Goal: Task Accomplishment & Management: Manage account settings

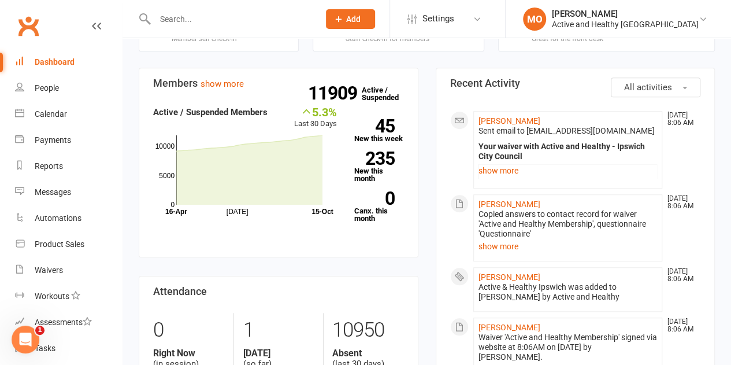
scroll to position [349, 0]
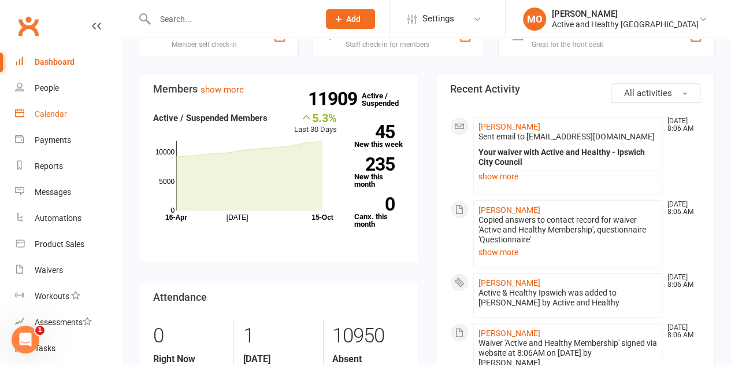
click at [43, 109] on div "Calendar" at bounding box center [51, 113] width 32 height 9
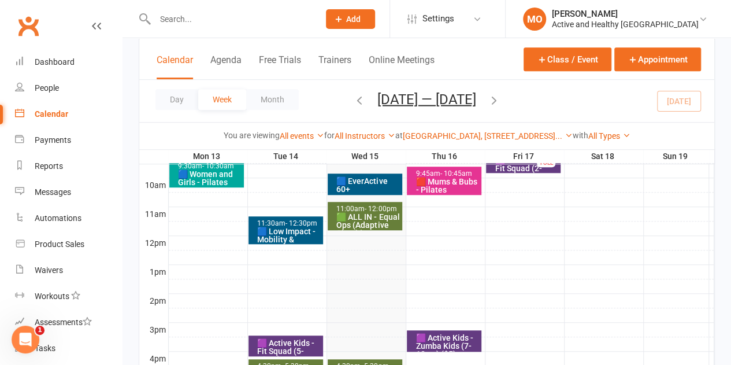
scroll to position [347, 0]
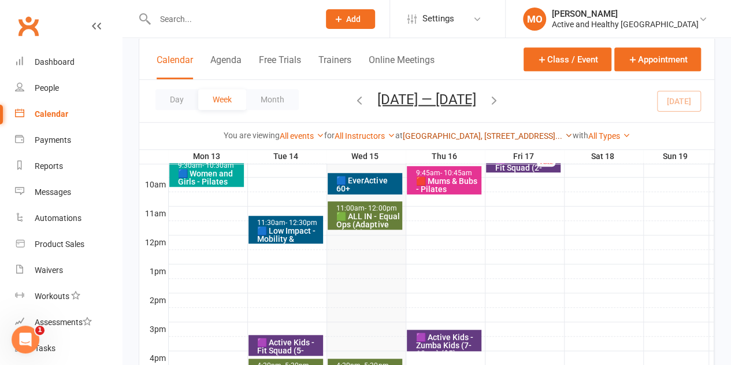
click at [568, 133] on icon at bounding box center [569, 135] width 8 height 8
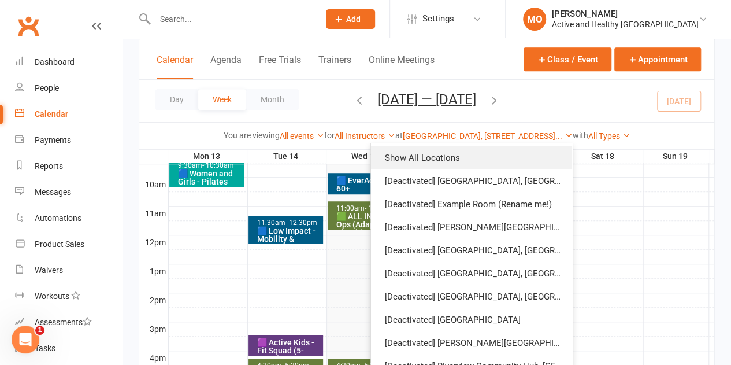
click at [522, 155] on link "Show All Locations" at bounding box center [471, 157] width 201 height 23
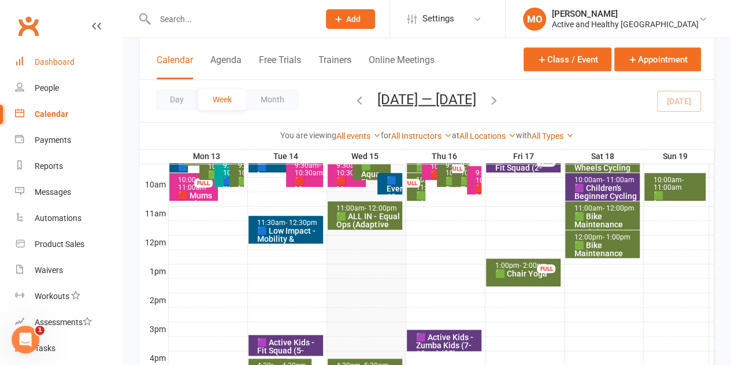
click at [58, 62] on div "Dashboard" at bounding box center [55, 61] width 40 height 9
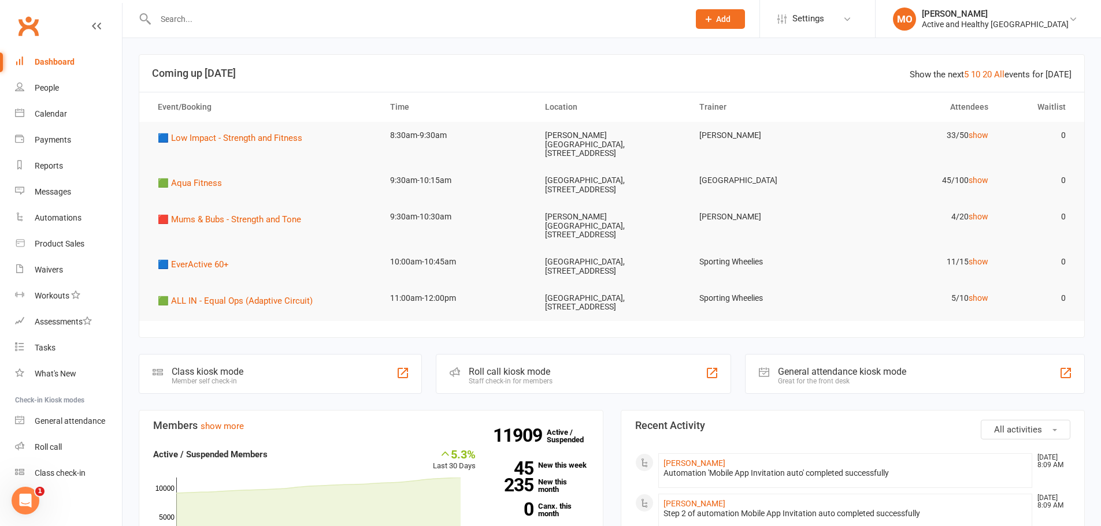
click at [310, 14] on input "text" at bounding box center [416, 19] width 529 height 16
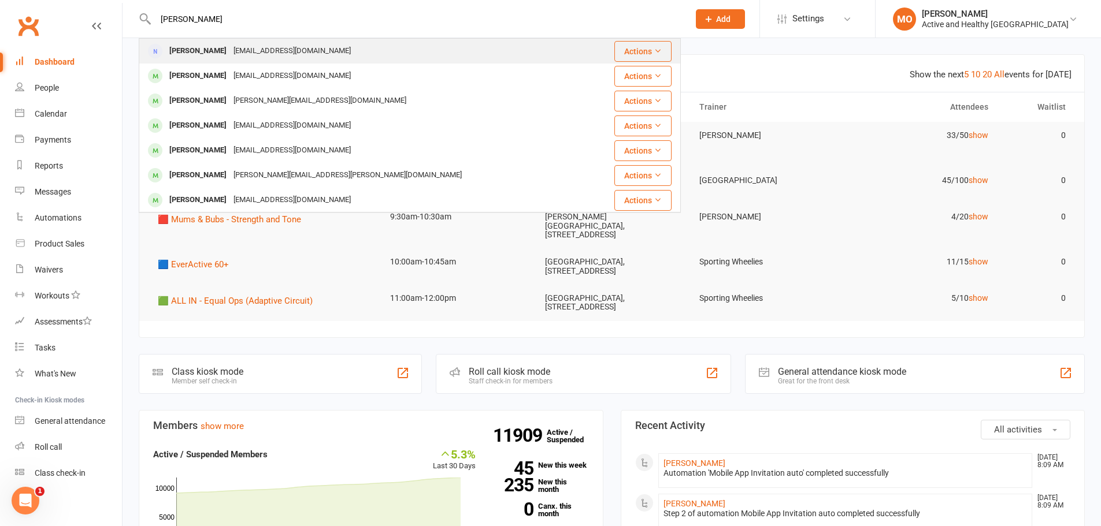
type input "[PERSON_NAME]"
click at [333, 53] on div "[PERSON_NAME] [EMAIL_ADDRESS][DOMAIN_NAME]" at bounding box center [365, 51] width 450 height 24
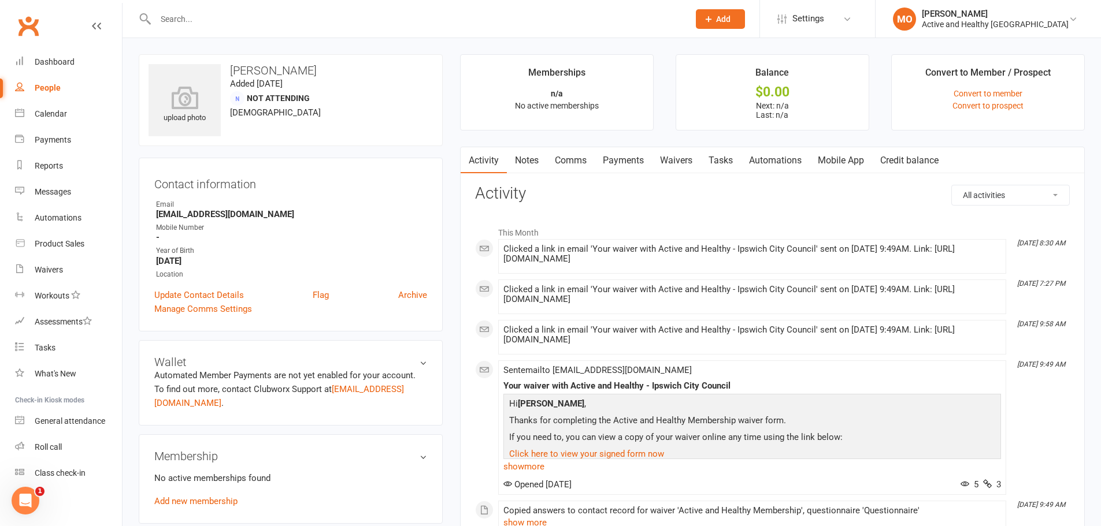
click at [730, 162] on link "Mobile App" at bounding box center [841, 160] width 62 height 27
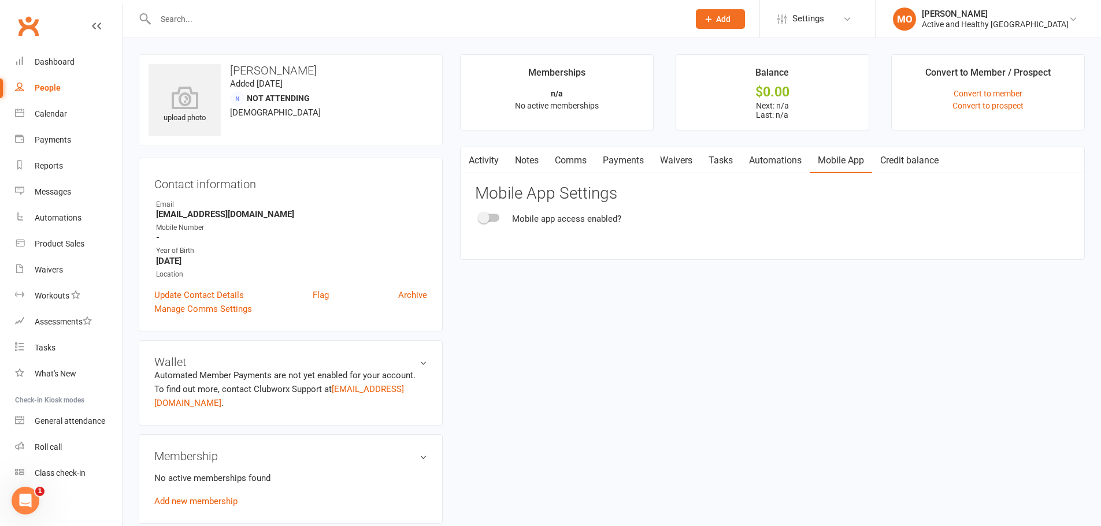
click at [472, 157] on button "button" at bounding box center [468, 160] width 14 height 26
click at [480, 157] on link "Activity" at bounding box center [484, 160] width 46 height 27
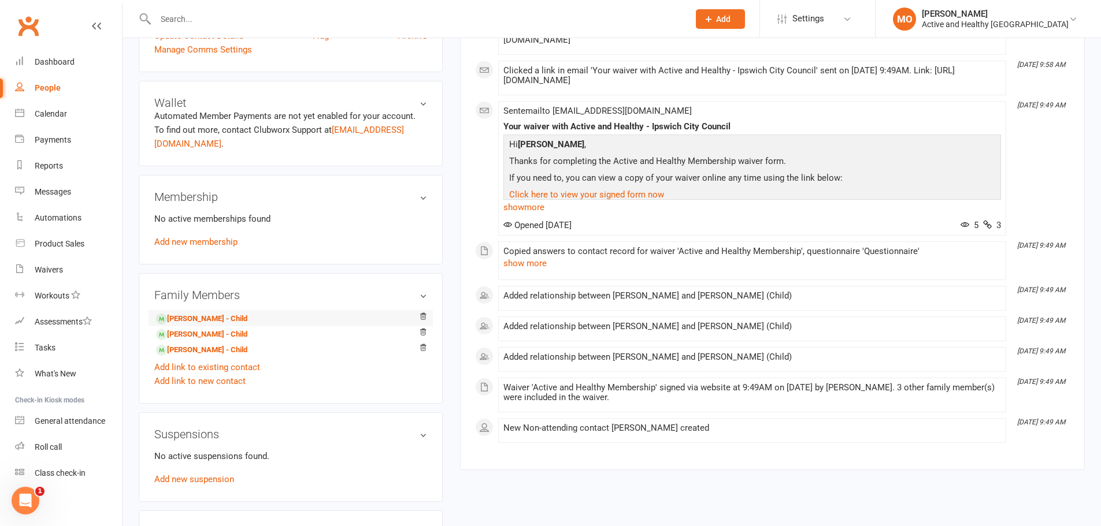
scroll to position [289, 0]
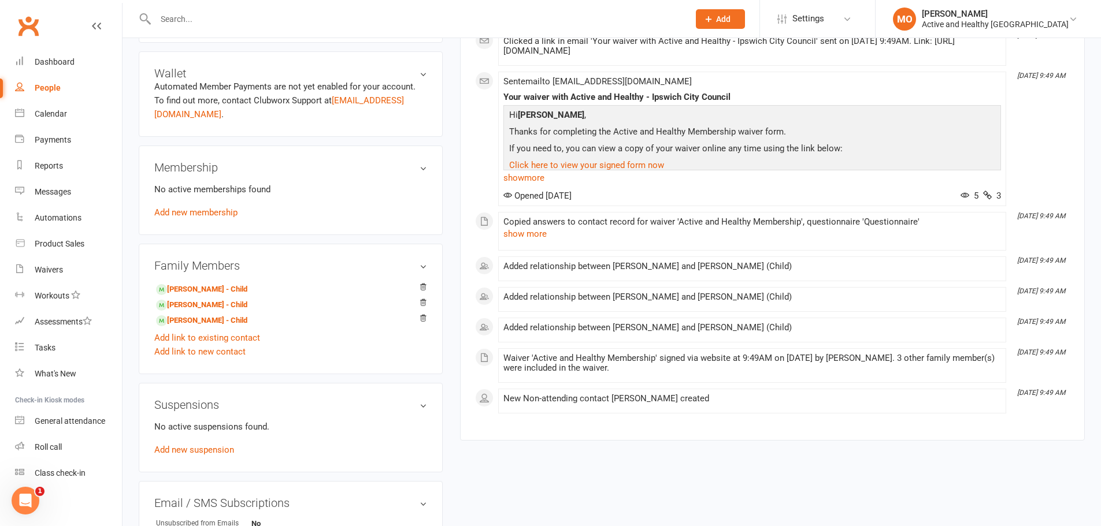
click at [50, 85] on div "People" at bounding box center [48, 87] width 26 height 9
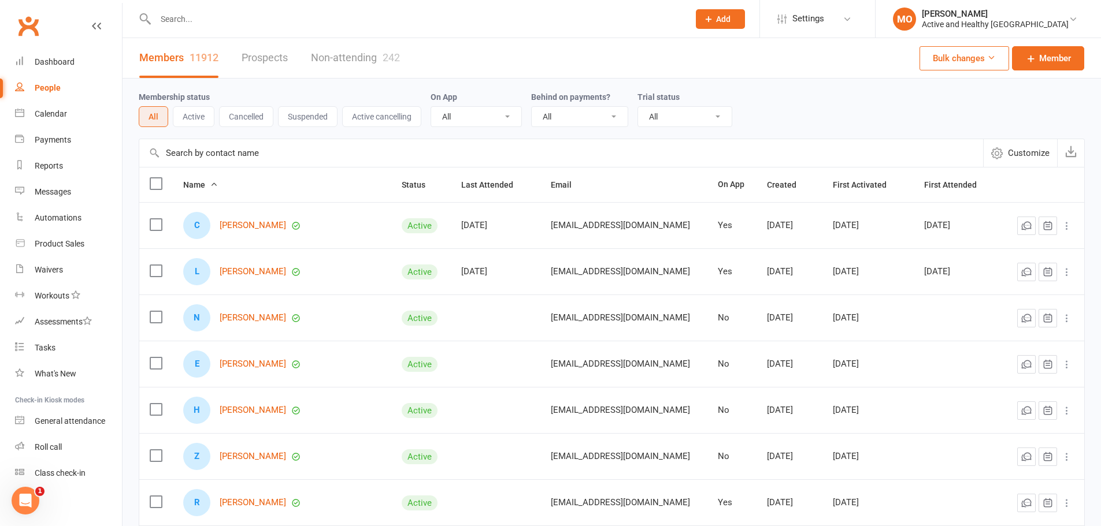
click at [359, 61] on link "Non-attending 242" at bounding box center [355, 58] width 89 height 40
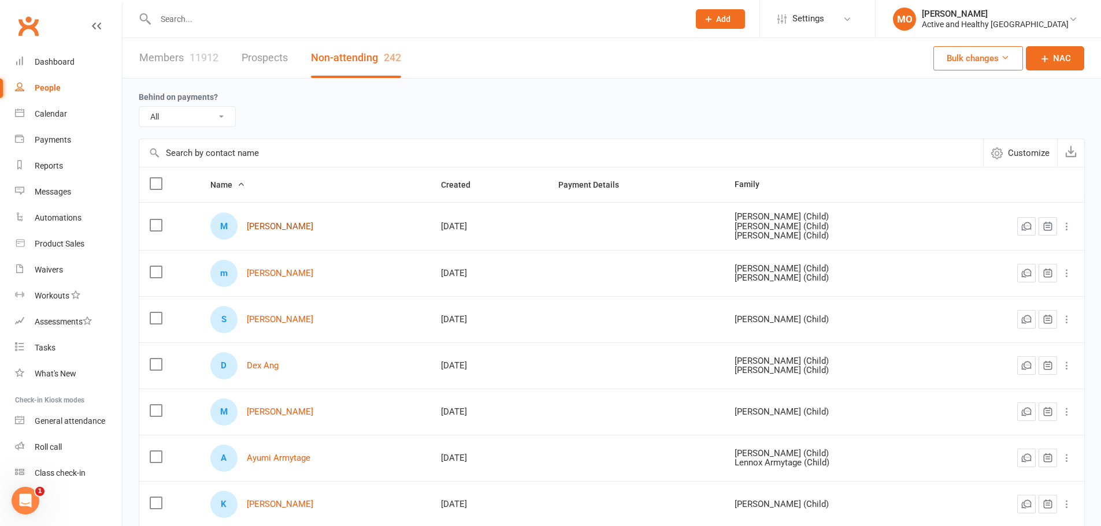
click at [273, 225] on link "[PERSON_NAME]" at bounding box center [280, 227] width 66 height 10
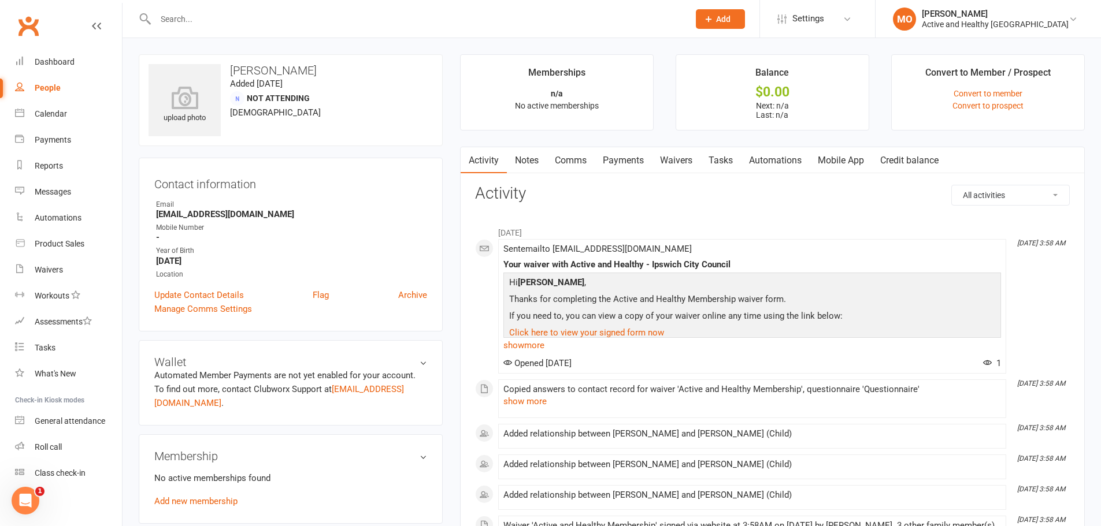
click at [730, 164] on link "Mobile App" at bounding box center [841, 160] width 62 height 27
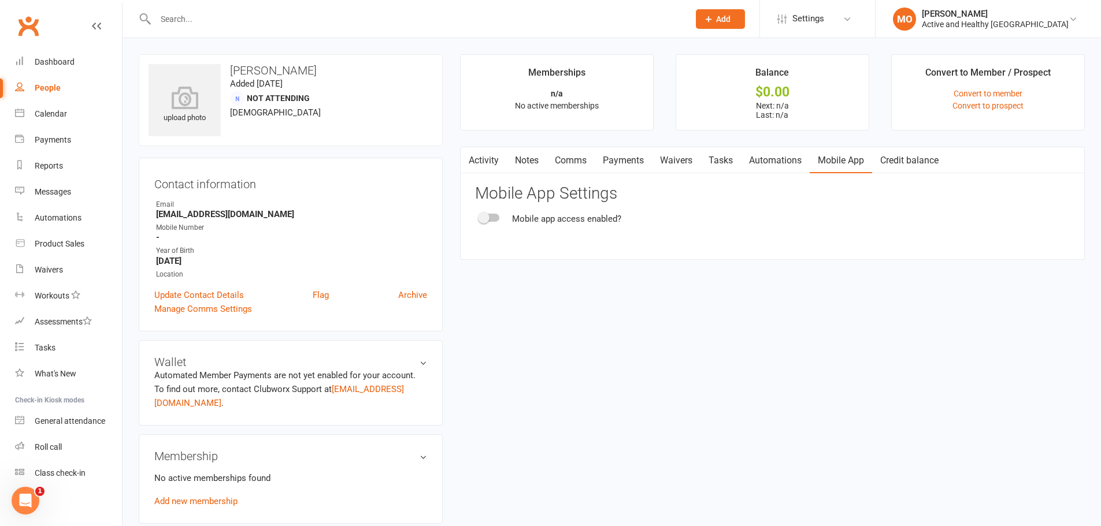
click at [474, 161] on button "button" at bounding box center [468, 160] width 14 height 26
click at [497, 159] on link "Activity" at bounding box center [484, 160] width 46 height 27
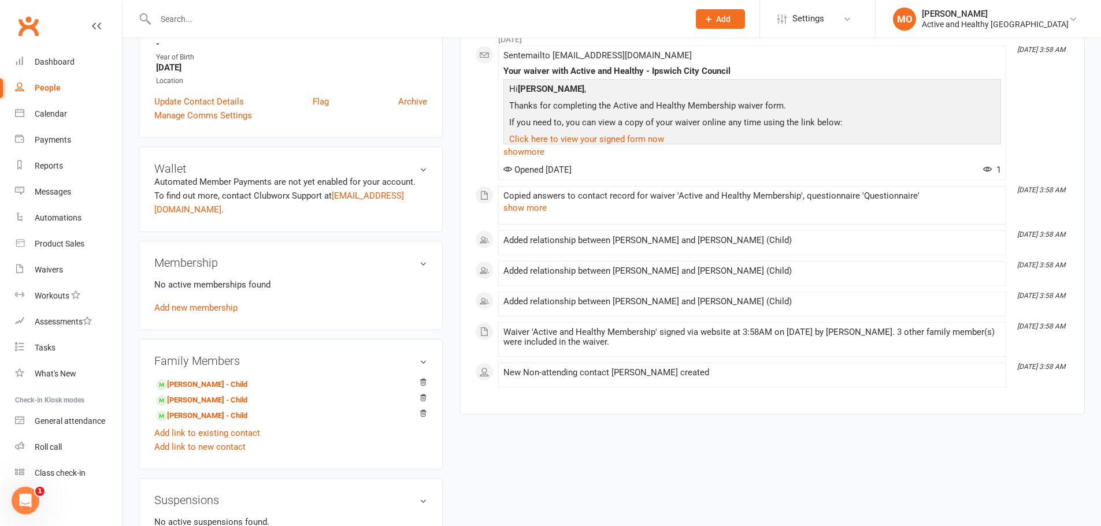
scroll to position [231, 0]
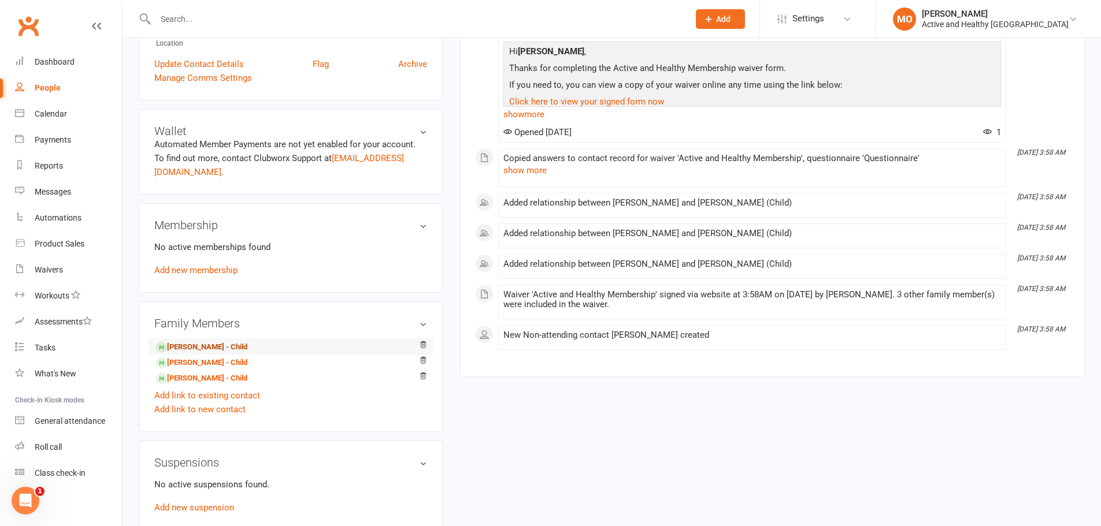
click at [220, 342] on link "[PERSON_NAME] - Child" at bounding box center [201, 348] width 91 height 12
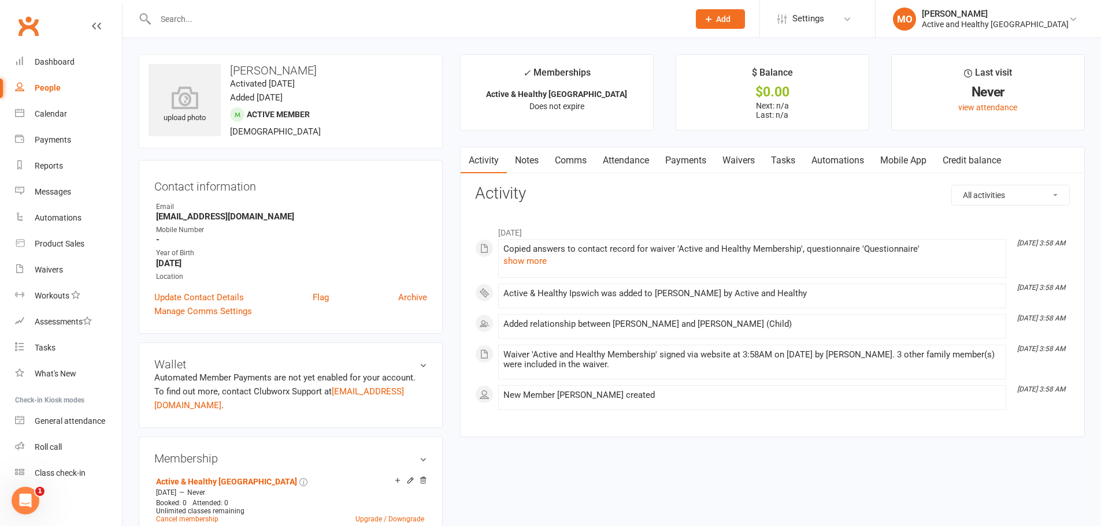
click at [730, 162] on link "Mobile App" at bounding box center [903, 160] width 62 height 27
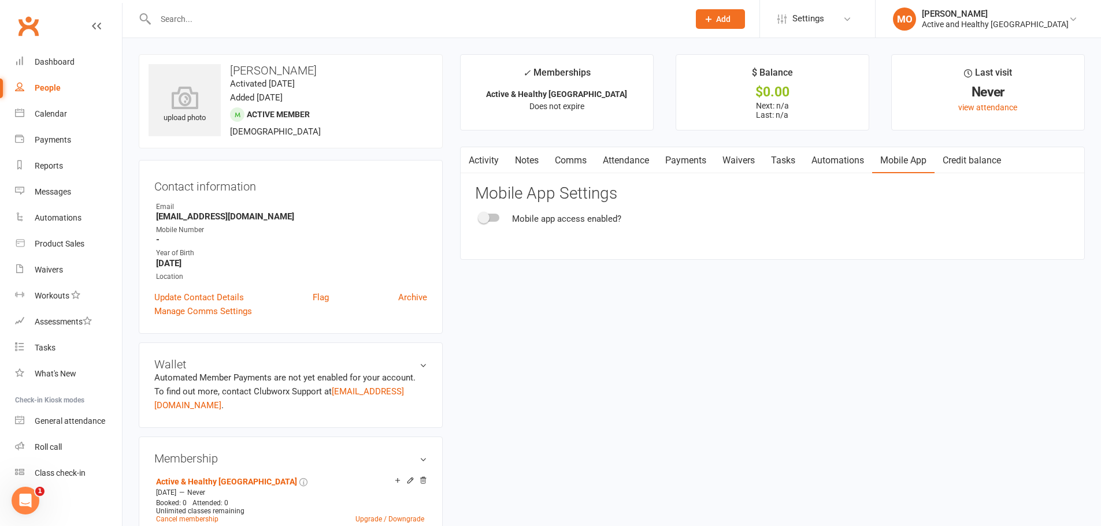
click at [488, 164] on link "Activity" at bounding box center [484, 160] width 46 height 27
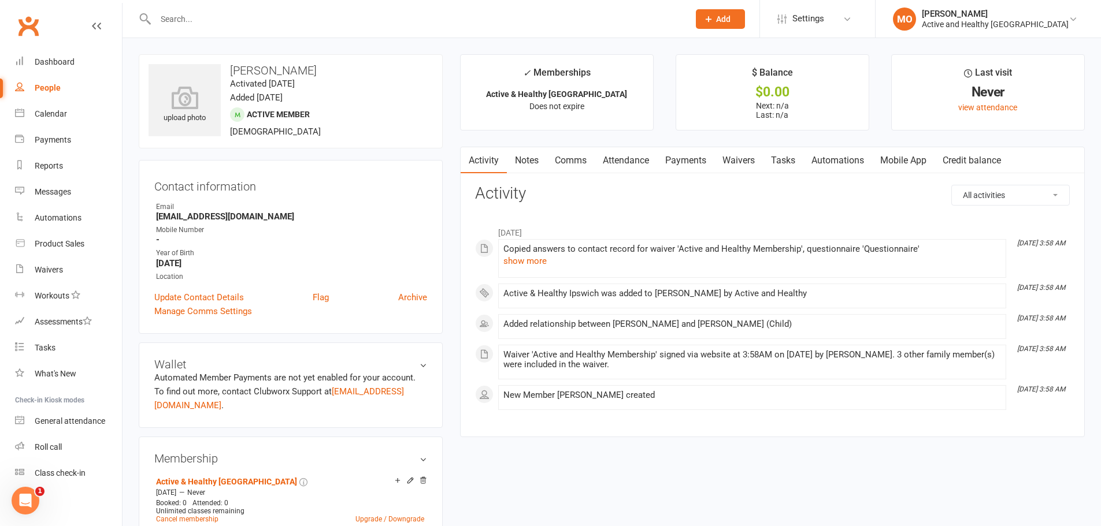
click at [52, 90] on div "People" at bounding box center [48, 87] width 26 height 9
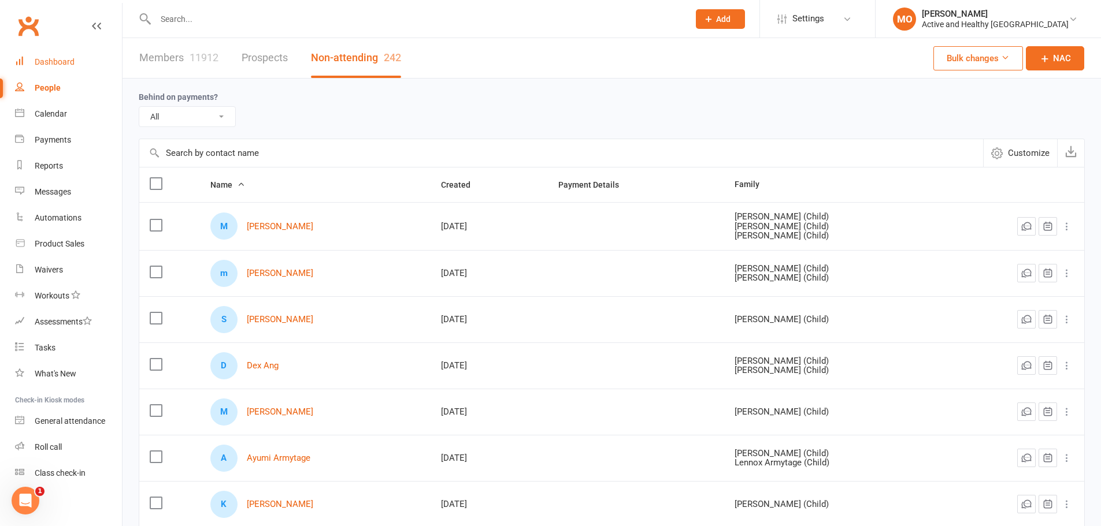
click at [62, 57] on div "Dashboard" at bounding box center [55, 61] width 40 height 9
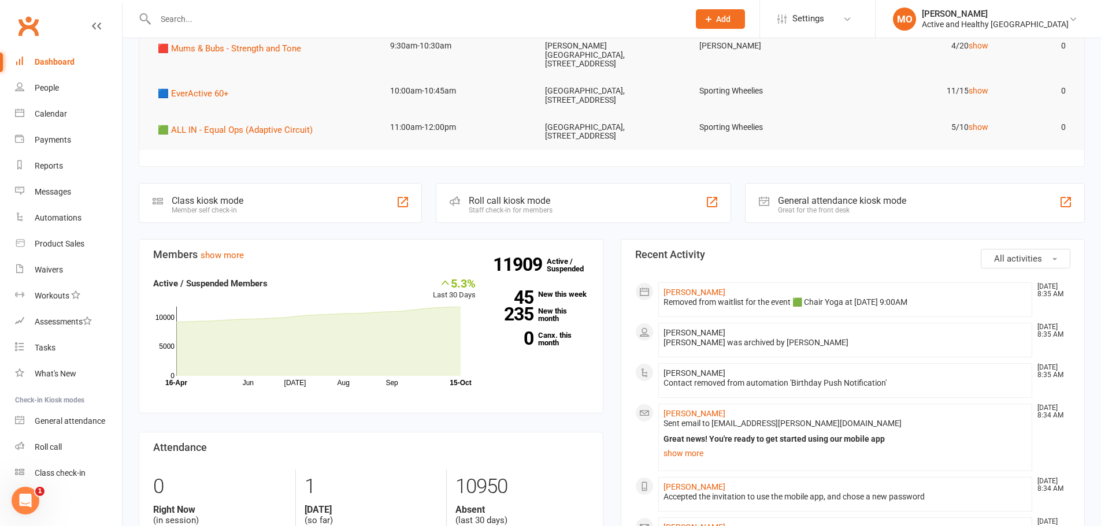
scroll to position [231, 0]
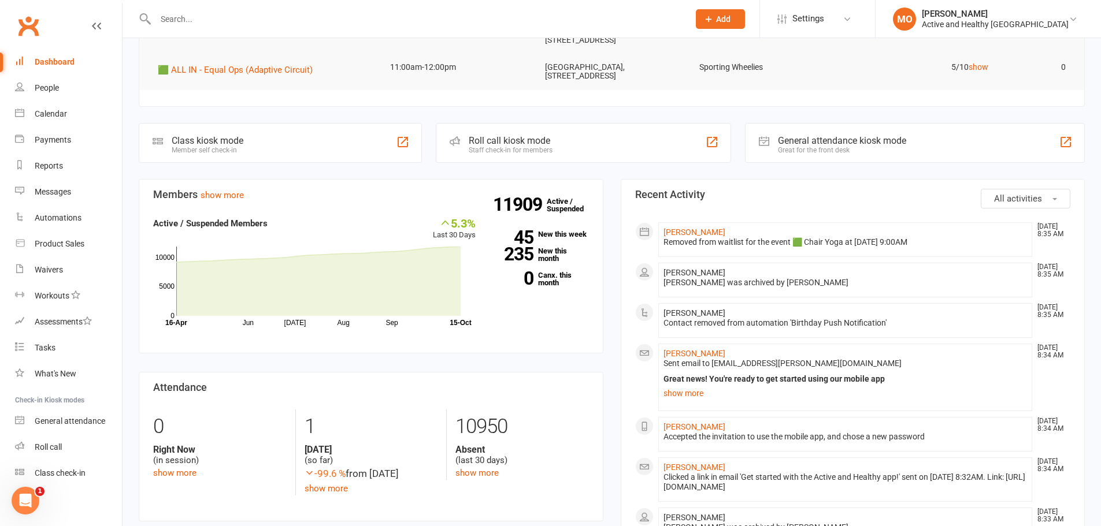
click at [243, 29] on div at bounding box center [410, 19] width 542 height 38
click at [201, 20] on input "text" at bounding box center [416, 19] width 529 height 16
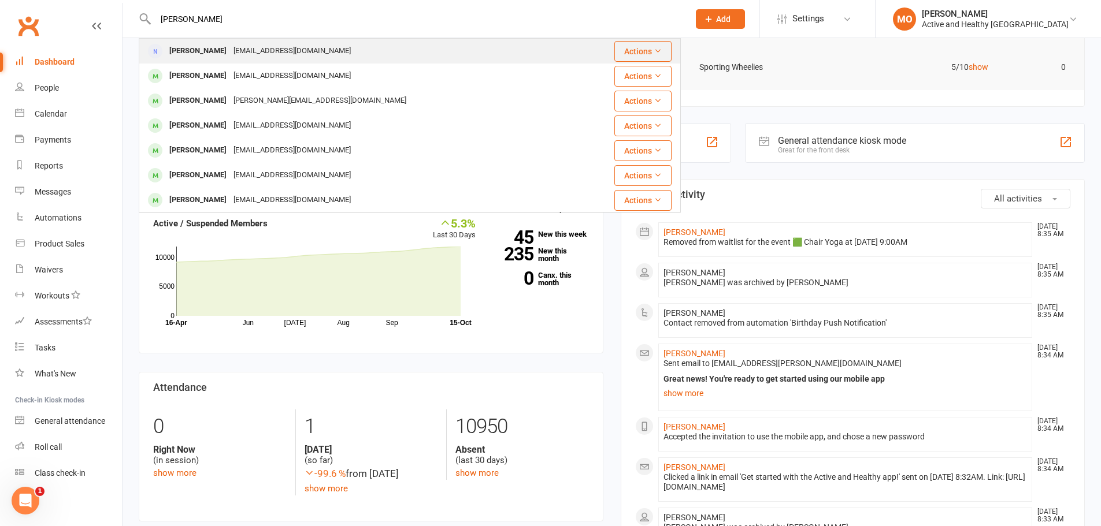
type input "[PERSON_NAME]"
click at [273, 50] on div "[EMAIL_ADDRESS][DOMAIN_NAME]" at bounding box center [292, 51] width 124 height 17
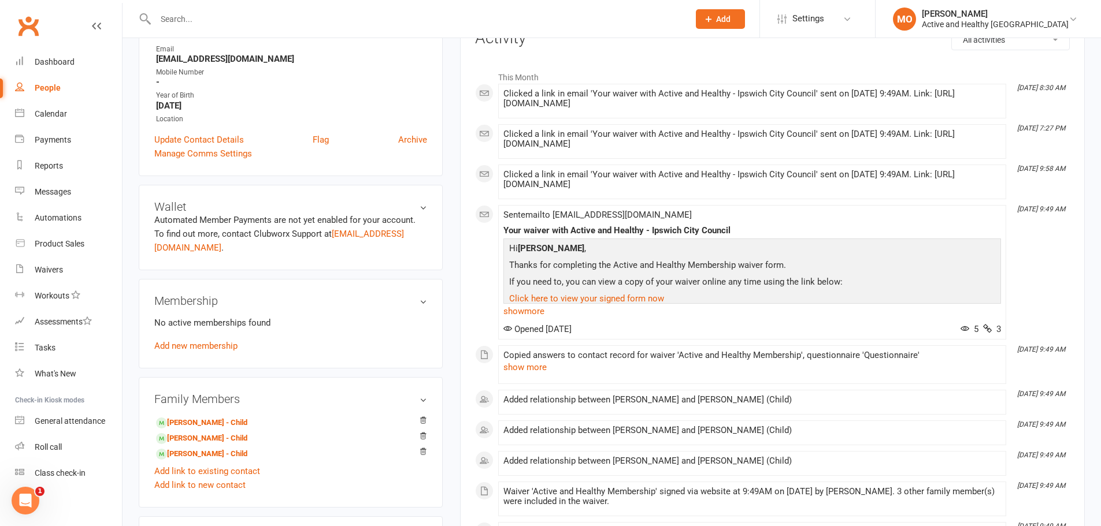
scroll to position [173, 0]
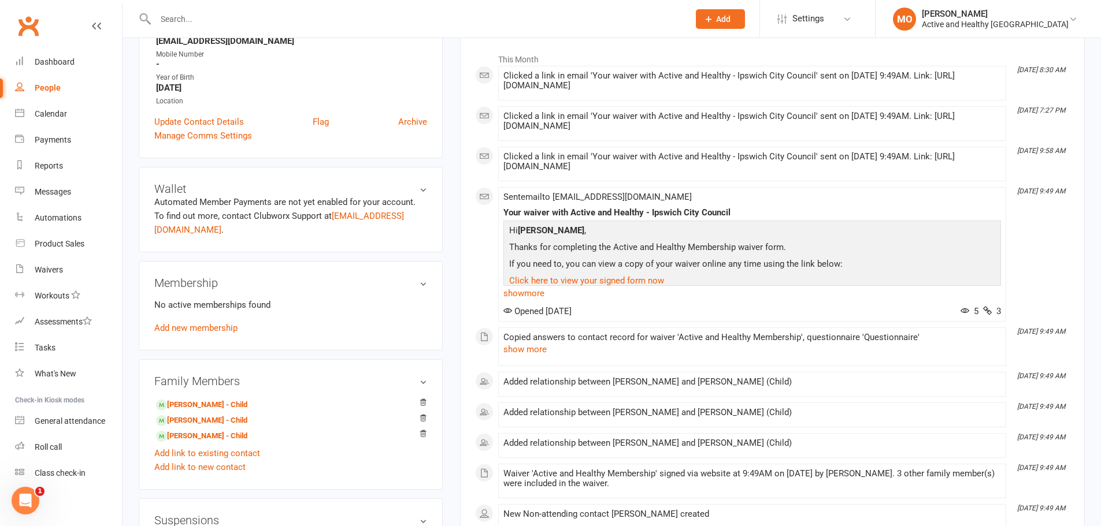
click at [421, 277] on h3 "Membership" at bounding box center [290, 283] width 273 height 13
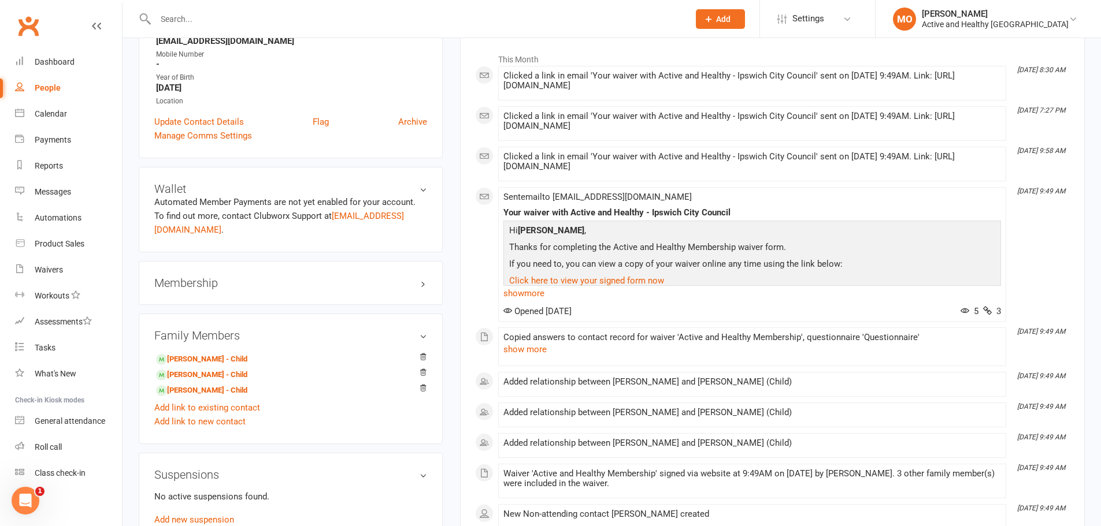
click at [424, 277] on h3 "Membership" at bounding box center [290, 283] width 273 height 13
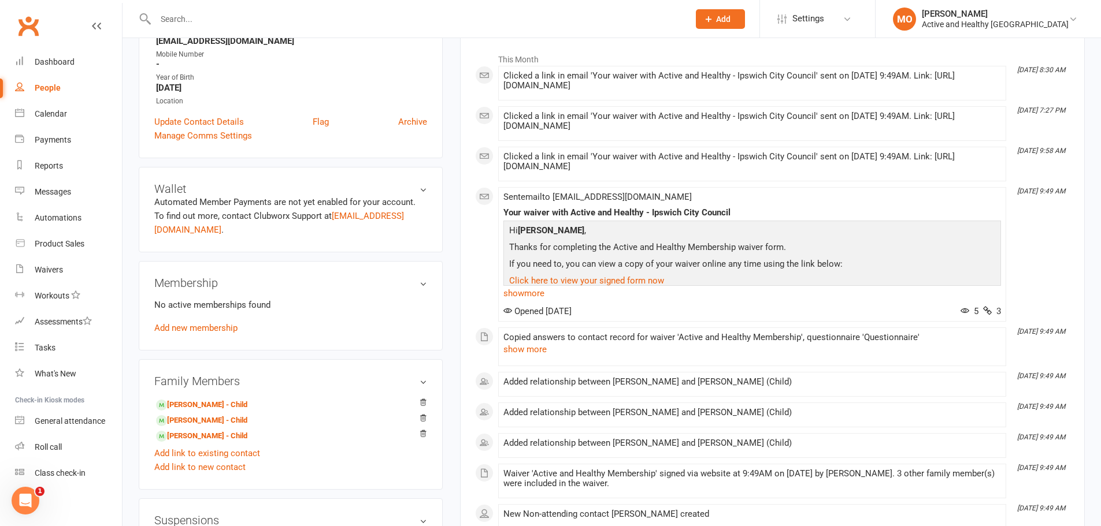
click at [185, 322] on div "Membership No active memberships found Add new membership" at bounding box center [291, 306] width 304 height 90
click at [191, 323] on link "Add new membership" at bounding box center [195, 328] width 83 height 10
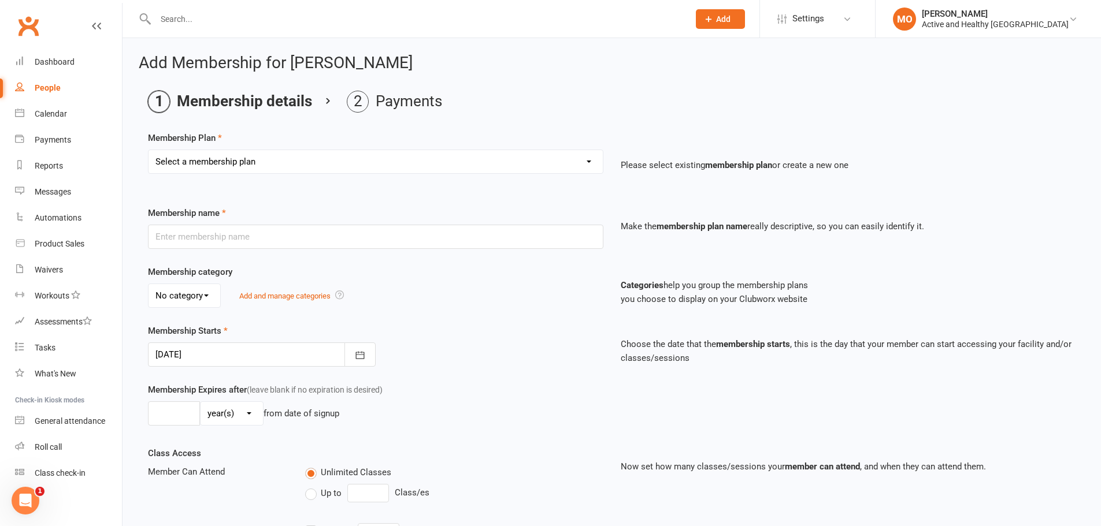
click at [505, 162] on select "Select a membership plan Create new Membership Plan Active & Healthy [GEOGRAPHI…" at bounding box center [376, 161] width 454 height 23
select select "1"
click at [149, 150] on select "Select a membership plan Create new Membership Plan Active & Healthy [GEOGRAPHI…" at bounding box center [376, 161] width 454 height 23
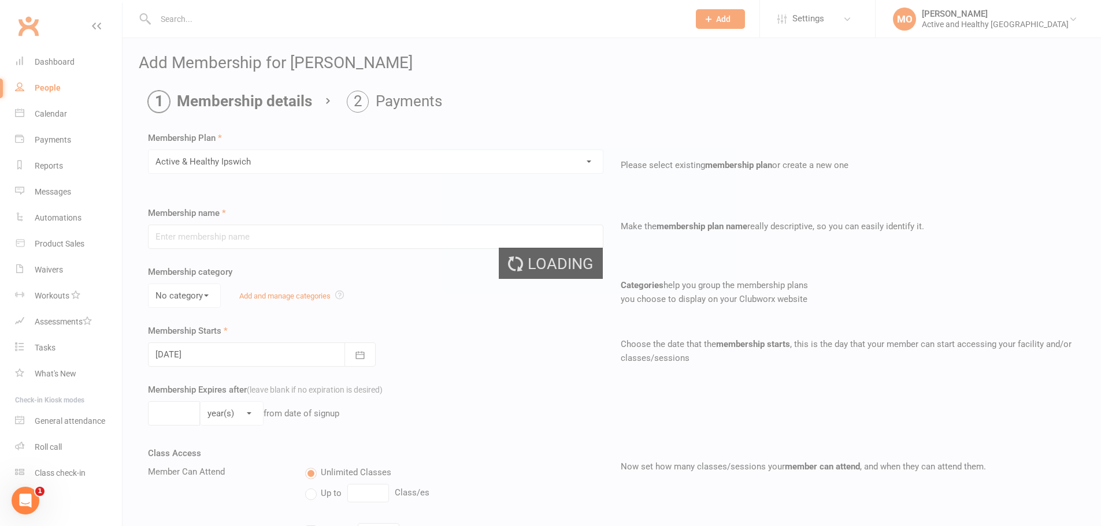
type input "Active & Healthy [GEOGRAPHIC_DATA]"
select select "0"
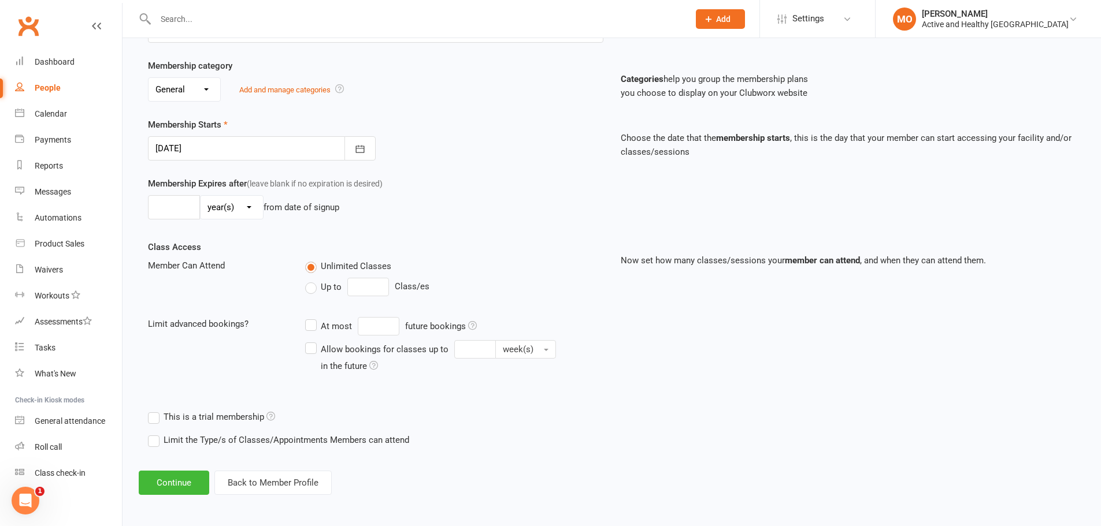
scroll to position [208, 0]
click at [179, 364] on button "Continue" at bounding box center [174, 481] width 71 height 24
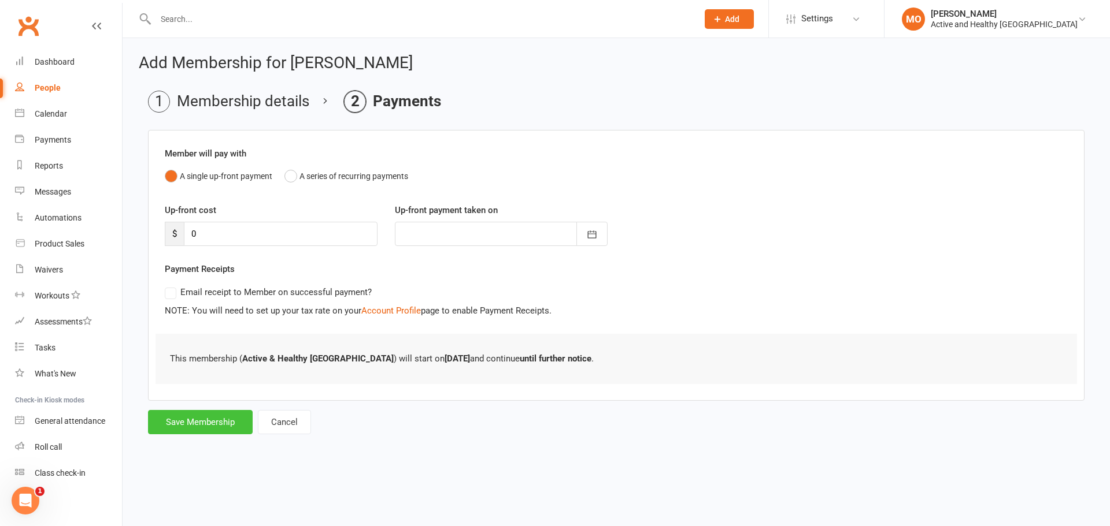
click at [222, 364] on button "Save Membership" at bounding box center [200, 422] width 105 height 24
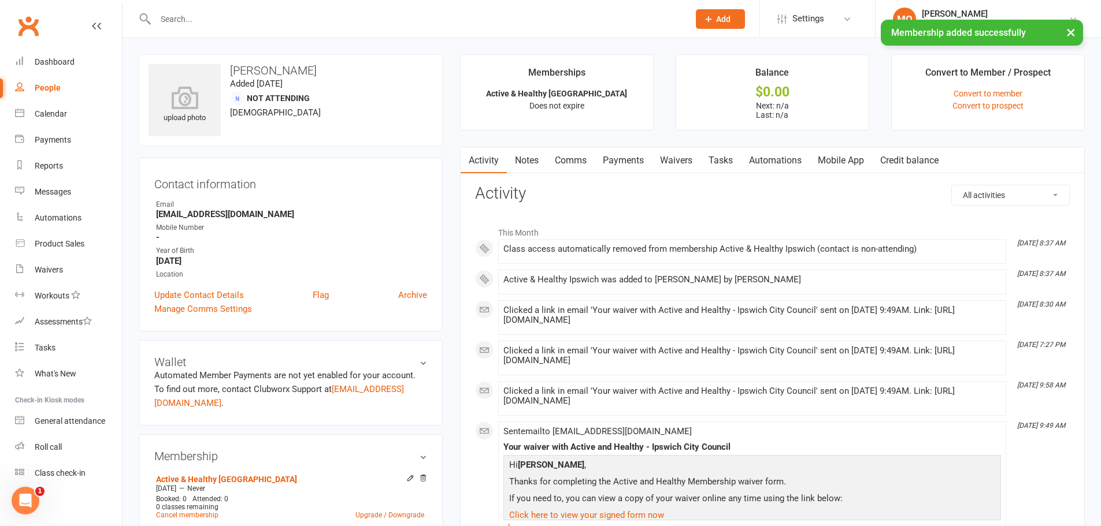
click at [730, 161] on link "Mobile App" at bounding box center [841, 160] width 62 height 27
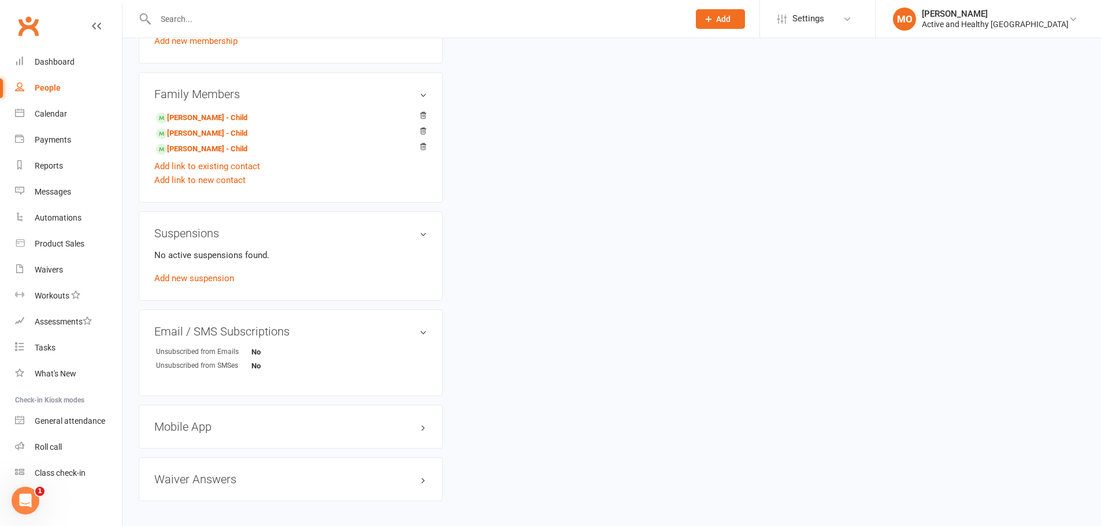
scroll to position [522, 0]
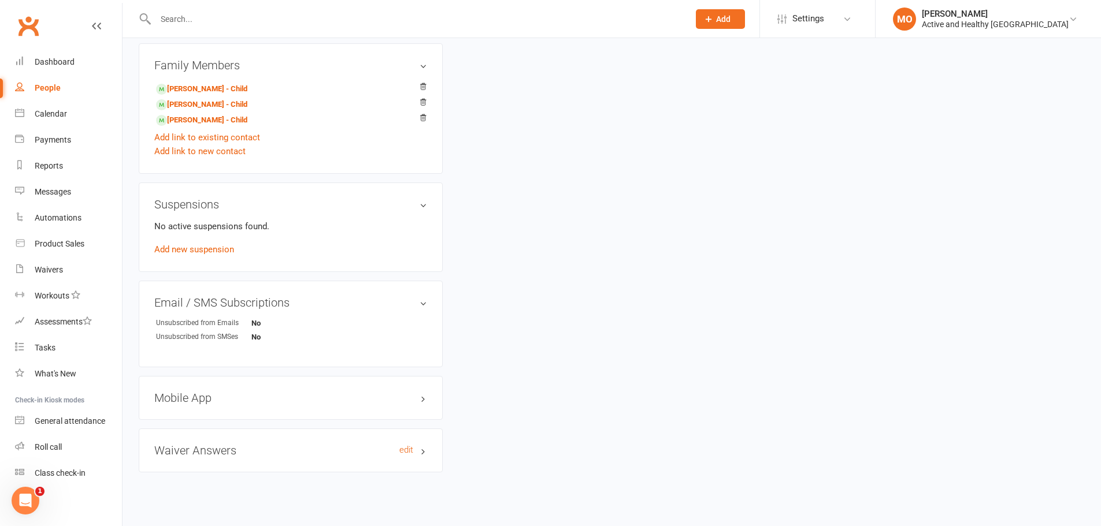
click at [269, 364] on h3 "Waiver Answers edit" at bounding box center [290, 450] width 273 height 13
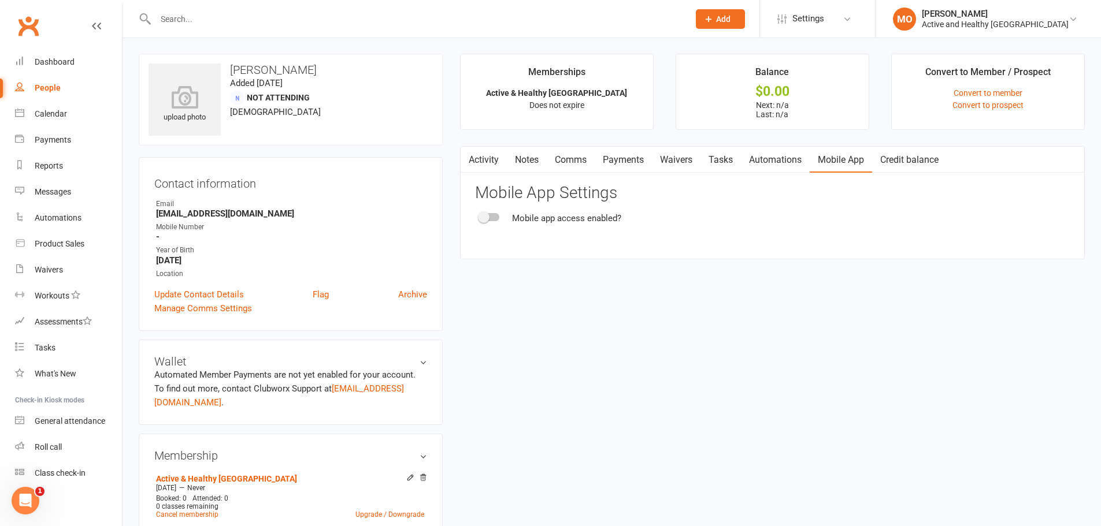
scroll to position [0, 0]
click at [199, 290] on link "Update Contact Details" at bounding box center [199, 295] width 90 height 14
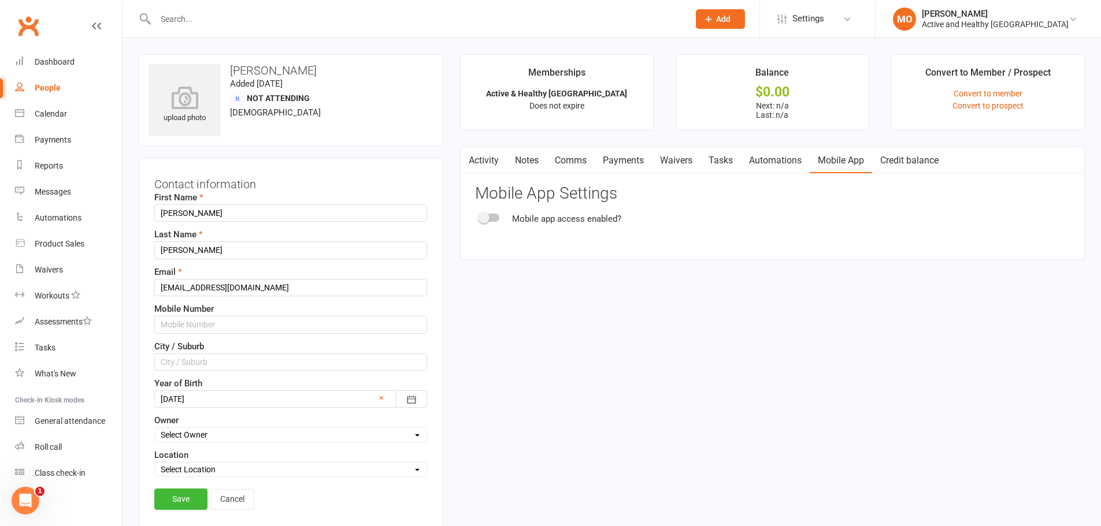
scroll to position [54, 0]
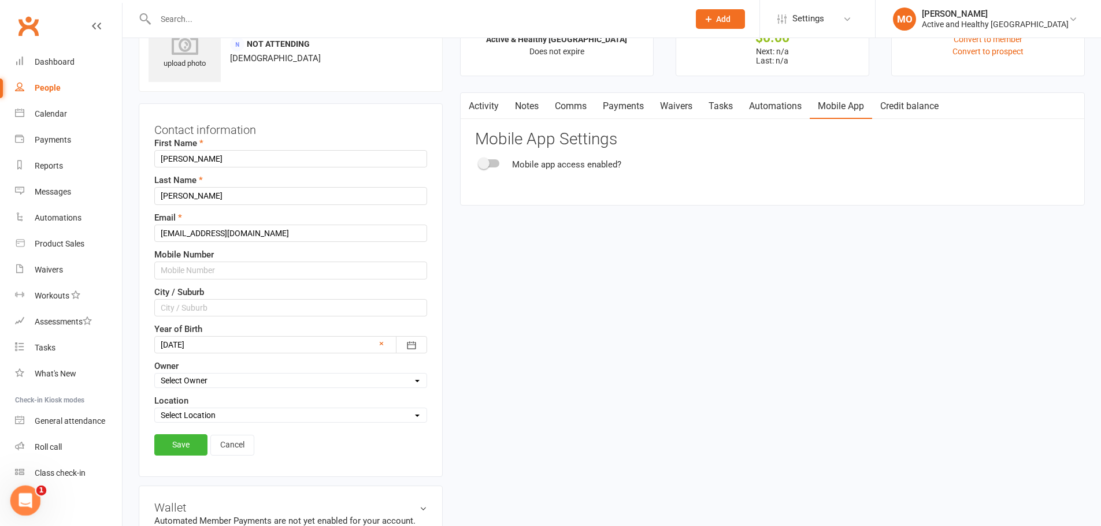
click at [16, 364] on icon "Open Intercom Messenger" at bounding box center [23, 499] width 19 height 19
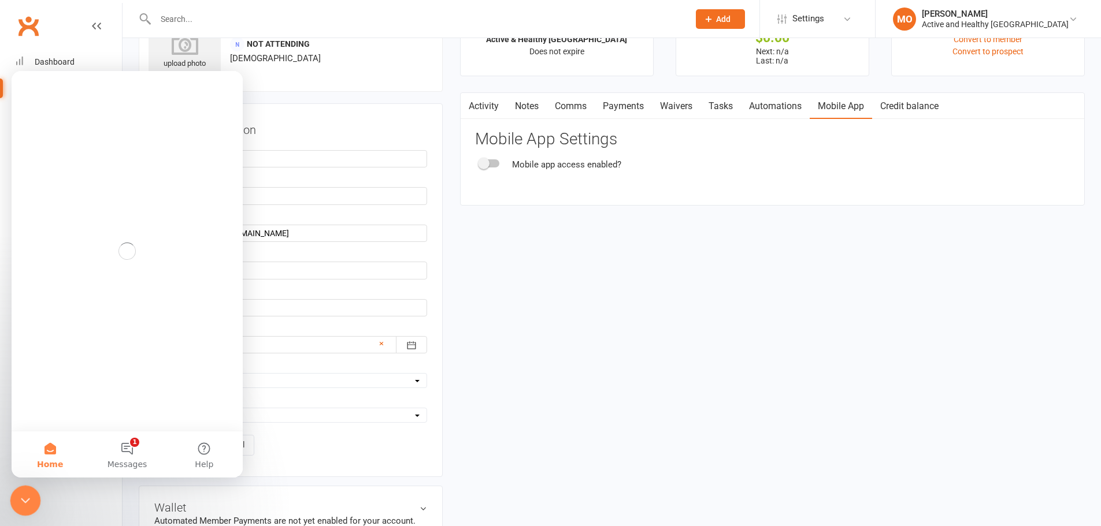
scroll to position [0, 0]
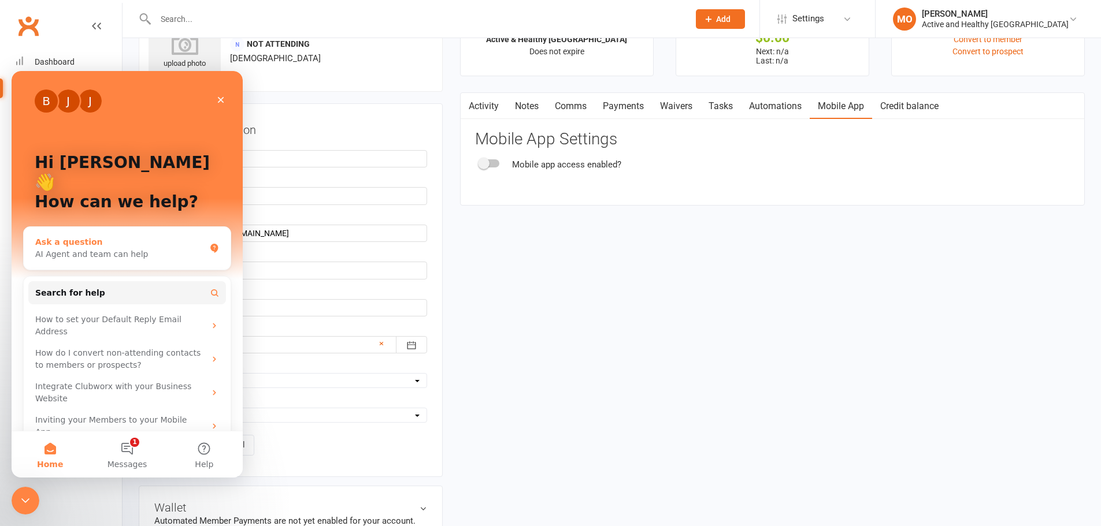
click at [66, 236] on div "Ask a question" at bounding box center [120, 242] width 170 height 12
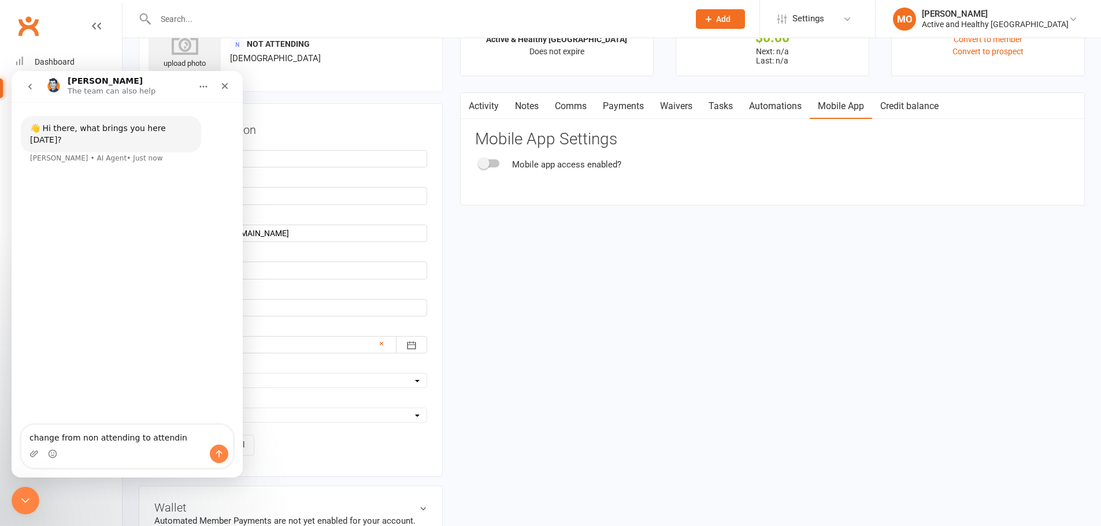
type textarea "change from non attending to attending"
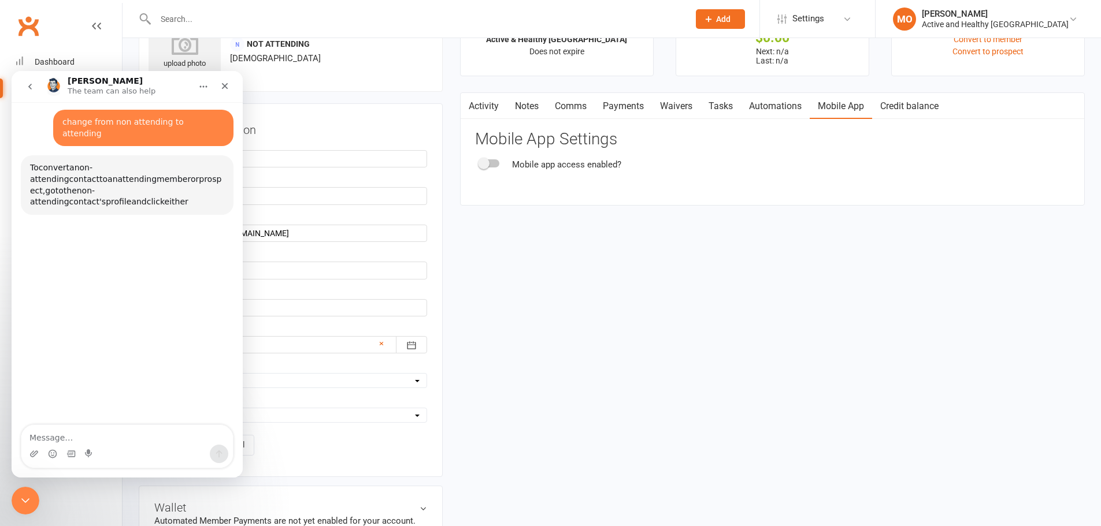
scroll to position [51, 0]
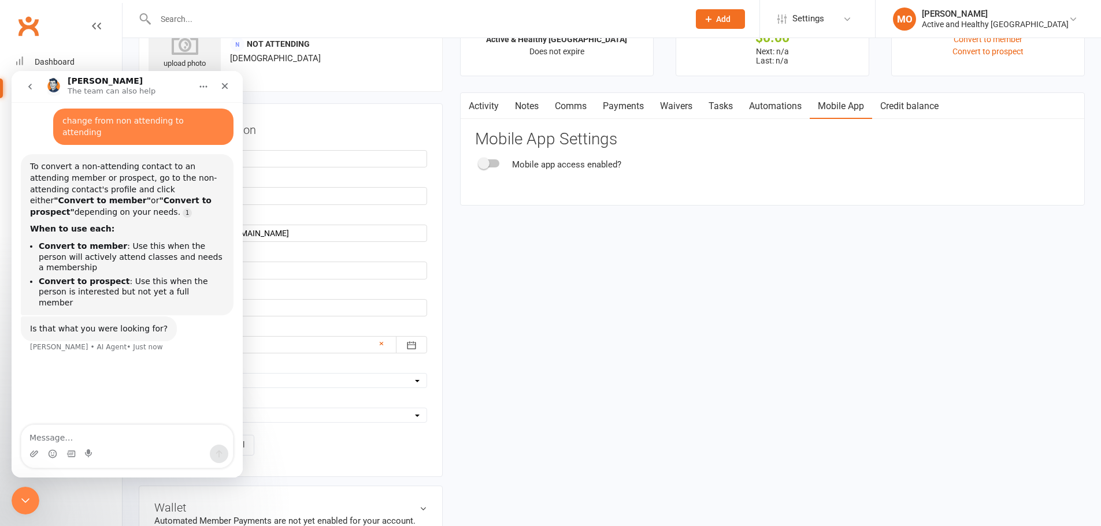
click at [58, 242] on b "Convert to member" at bounding box center [83, 246] width 88 height 9
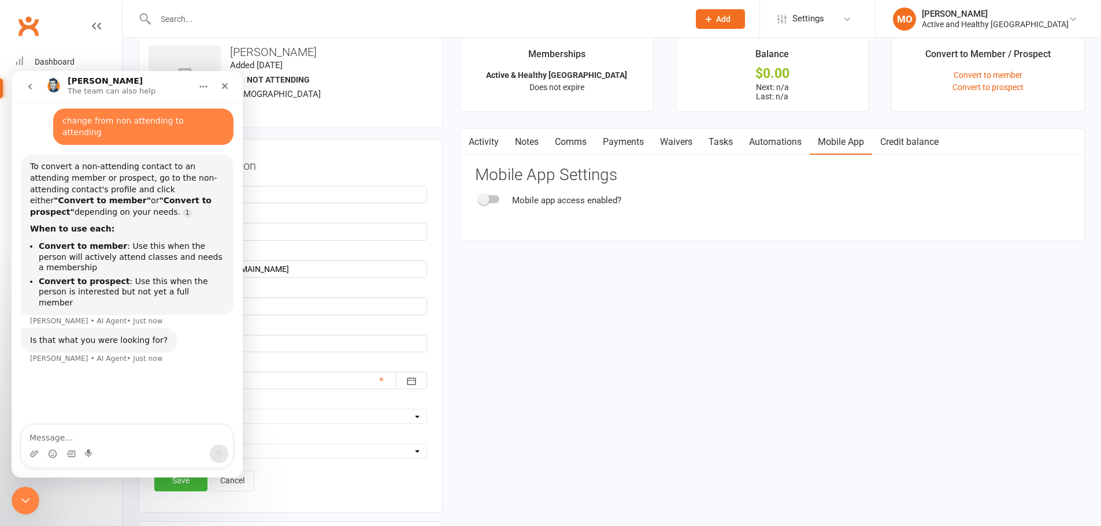
scroll to position [0, 0]
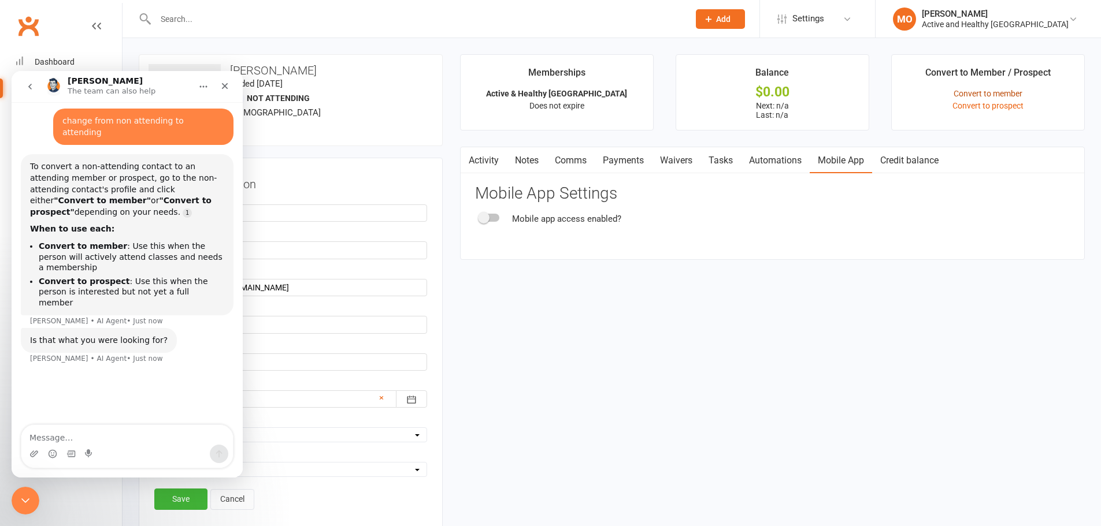
click at [730, 92] on link "Convert to member" at bounding box center [988, 93] width 69 height 9
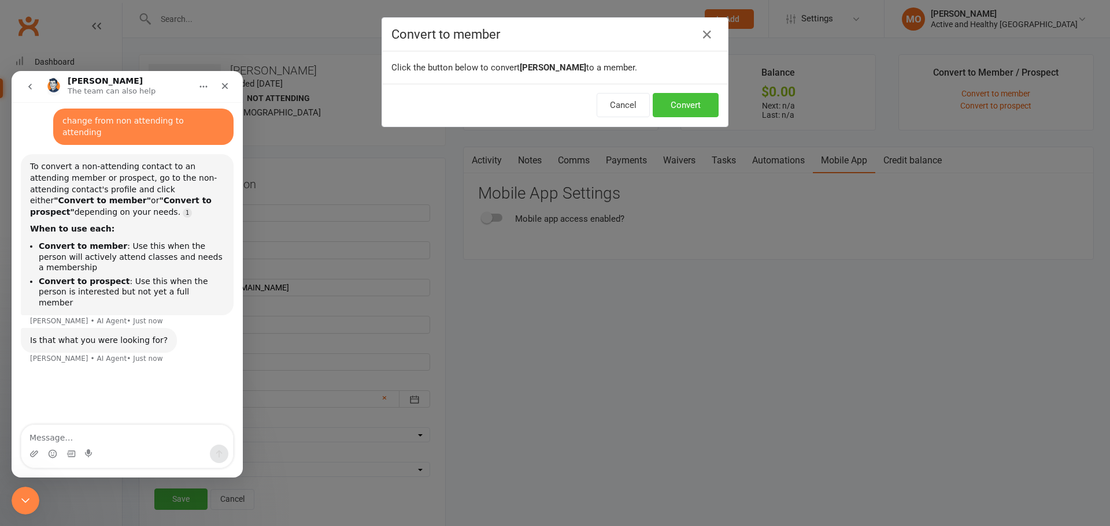
click at [691, 108] on button "Convert" at bounding box center [685, 105] width 66 height 24
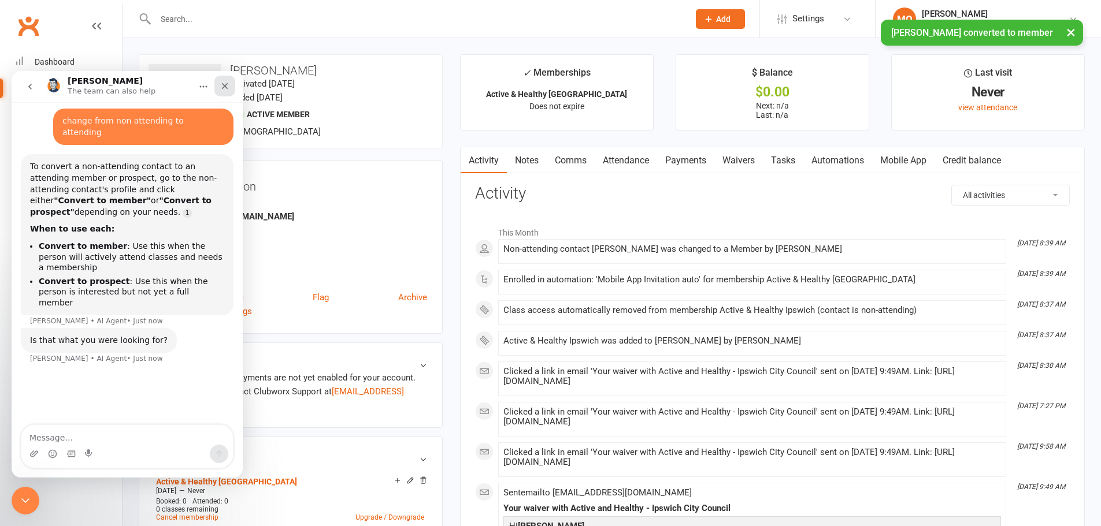
click at [225, 90] on icon "Close" at bounding box center [224, 85] width 9 height 9
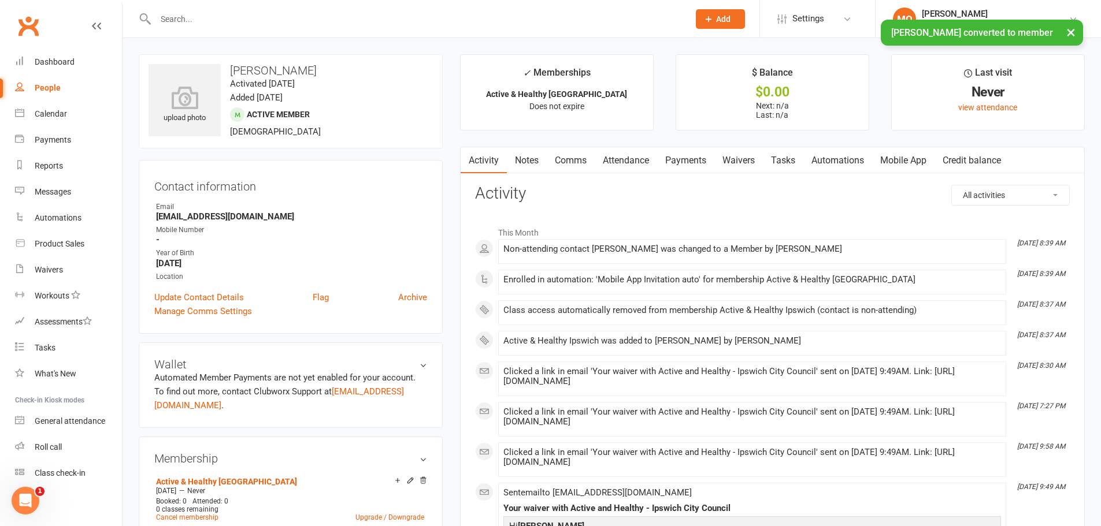
click at [730, 159] on link "Mobile App" at bounding box center [903, 160] width 62 height 27
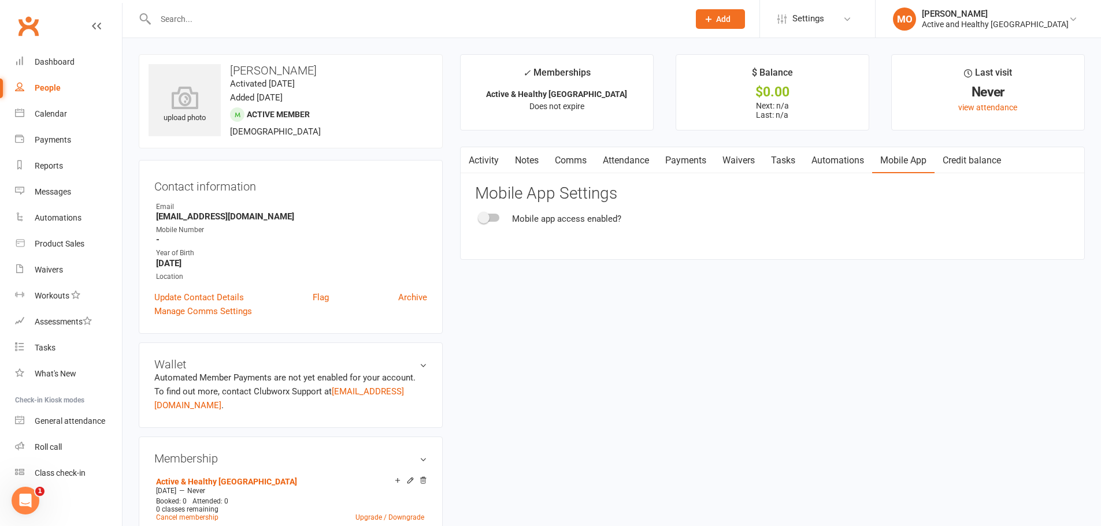
click at [495, 216] on div at bounding box center [490, 218] width 20 height 8
click at [480, 216] on input "checkbox" at bounding box center [480, 216] width 0 height 0
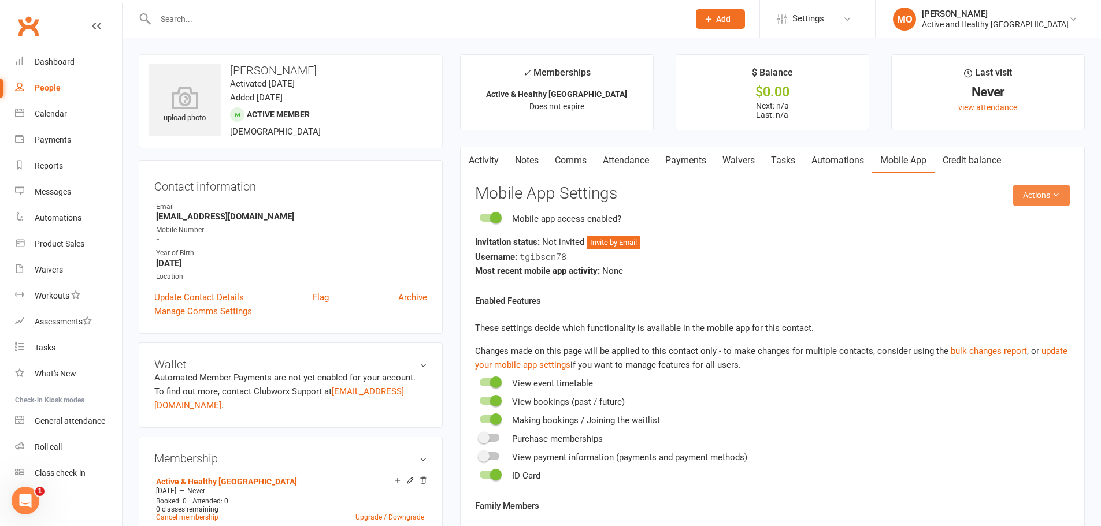
click at [730, 195] on icon at bounding box center [1056, 195] width 8 height 8
click at [730, 222] on link "Send invitation email" at bounding box center [1003, 221] width 114 height 23
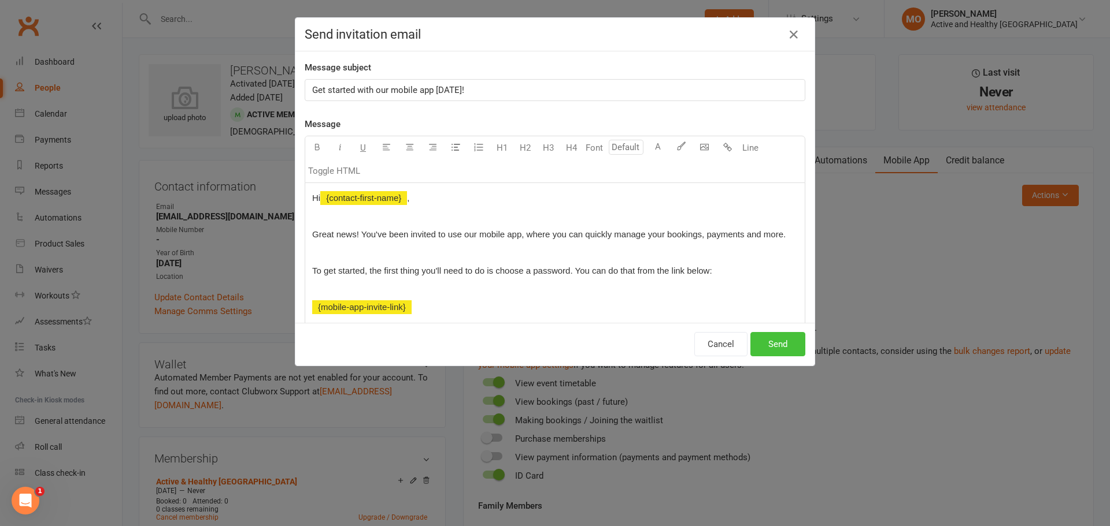
click at [730, 342] on button "Send" at bounding box center [777, 344] width 55 height 24
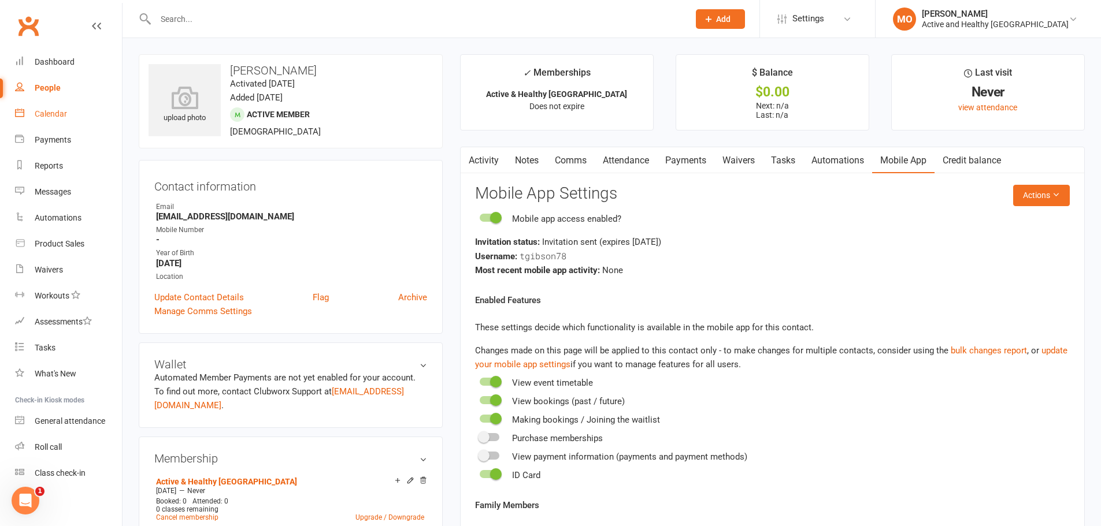
click at [51, 110] on div "Calendar" at bounding box center [51, 113] width 32 height 9
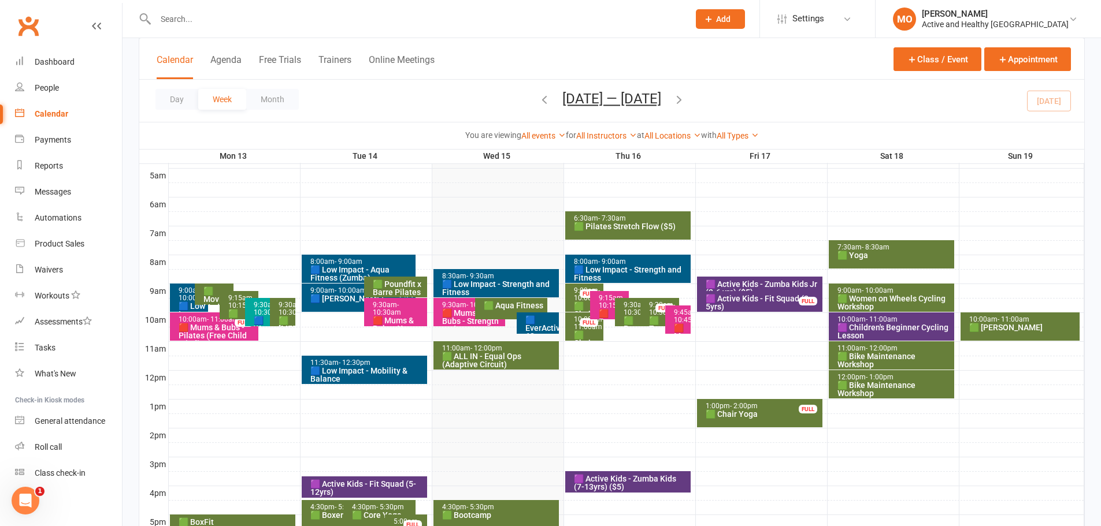
scroll to position [231, 0]
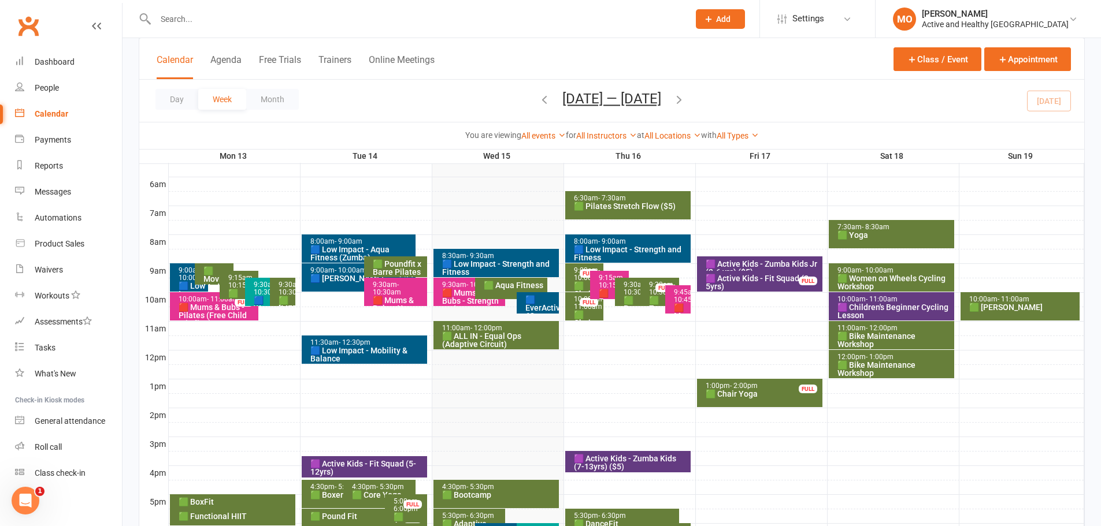
click at [493, 261] on div "🟦 Low Impact - Strength and Fitness" at bounding box center [499, 268] width 115 height 16
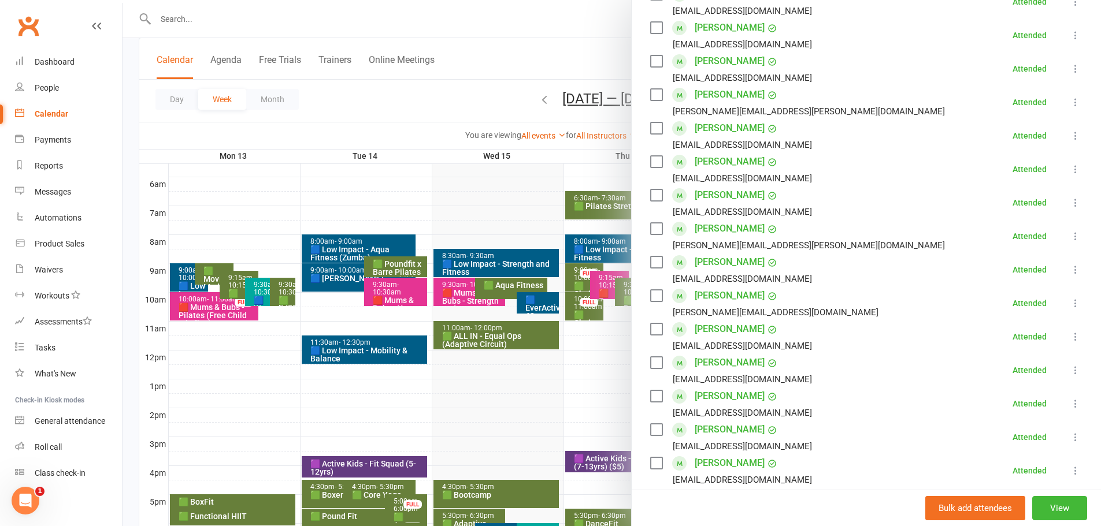
scroll to position [0, 0]
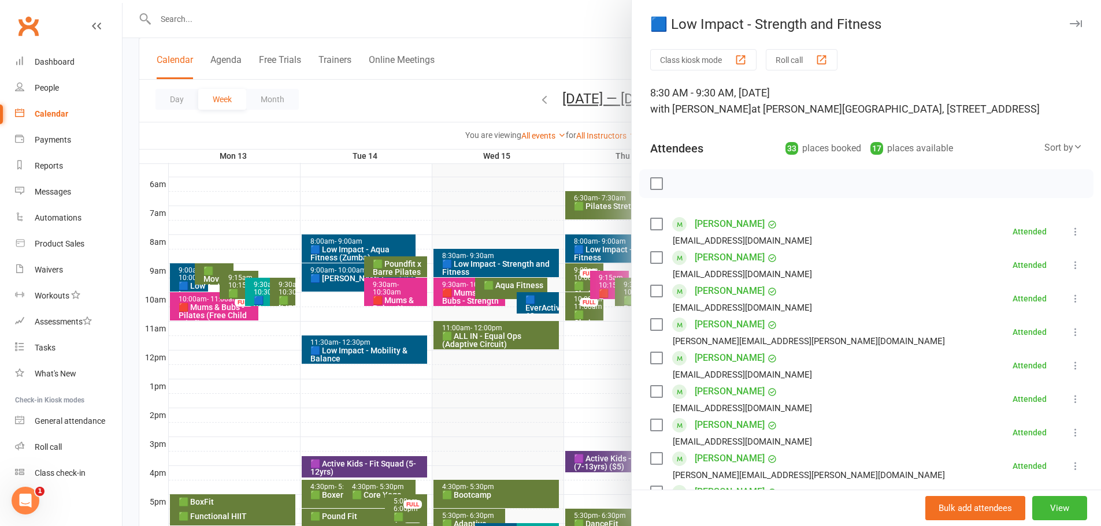
click at [467, 364] on div at bounding box center [612, 263] width 978 height 526
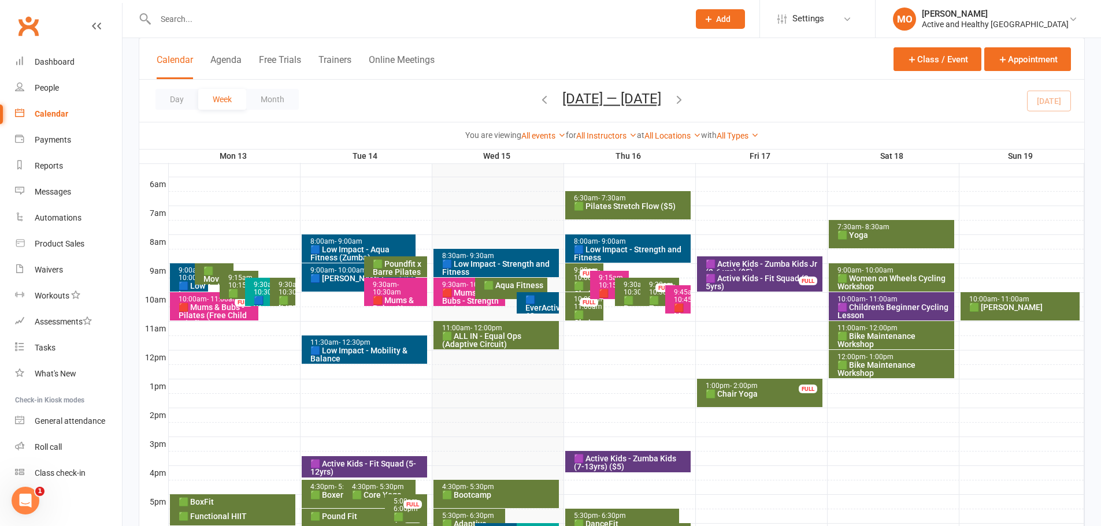
click at [448, 295] on div "🟥 Mums & Bubs - Strength and Tone" at bounding box center [473, 301] width 62 height 24
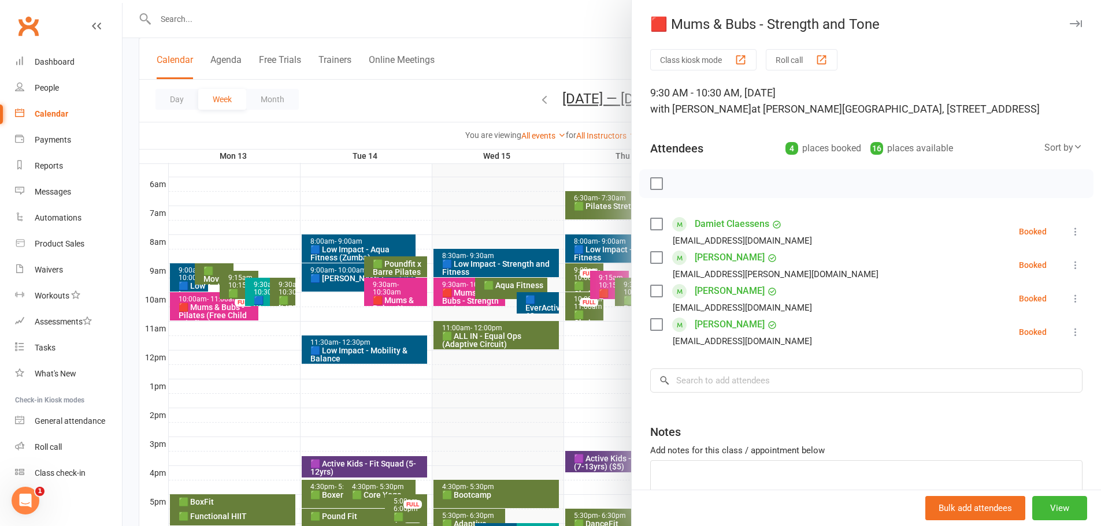
click at [502, 209] on div at bounding box center [612, 263] width 978 height 526
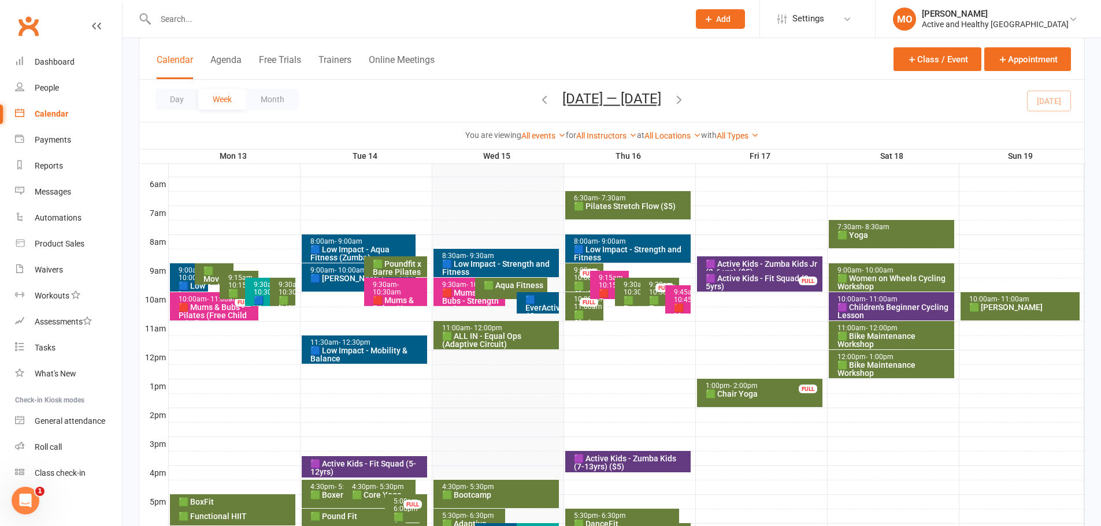
click at [547, 307] on div "🟦 EverActive 60+" at bounding box center [540, 308] width 31 height 24
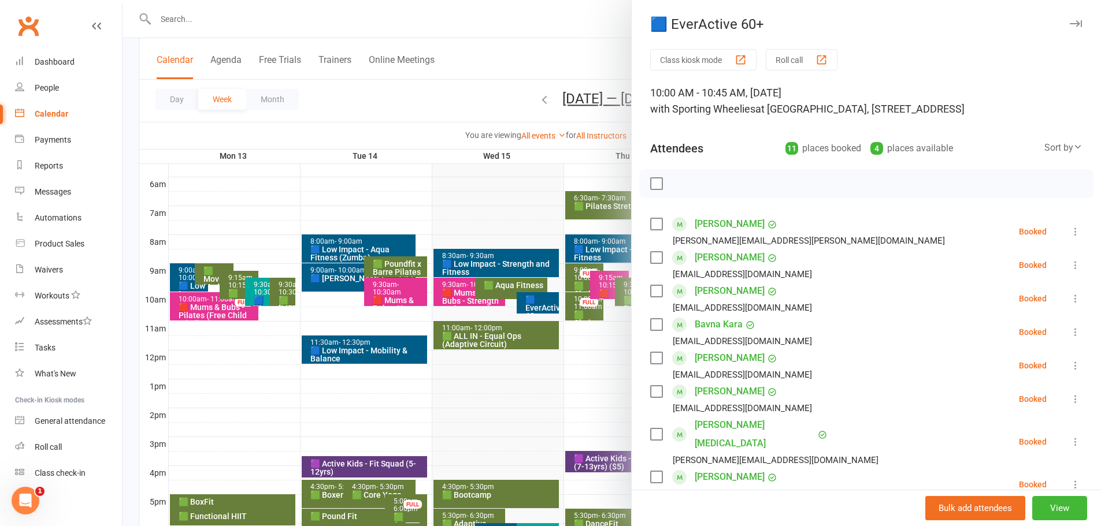
click at [514, 333] on div at bounding box center [612, 263] width 978 height 526
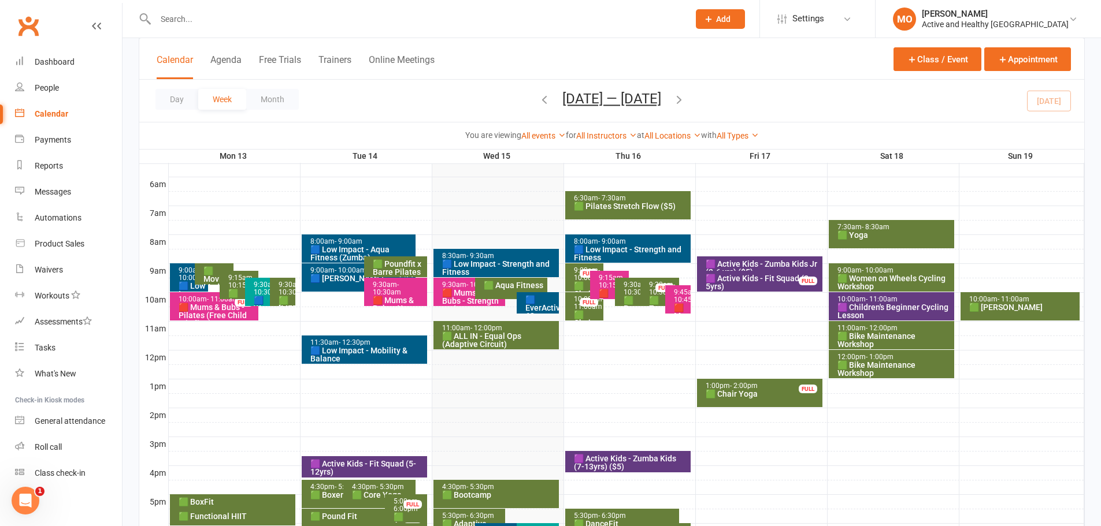
click at [514, 337] on div "🟩 ALL IN - Equal Ops (Adaptive Circuit)" at bounding box center [499, 340] width 115 height 16
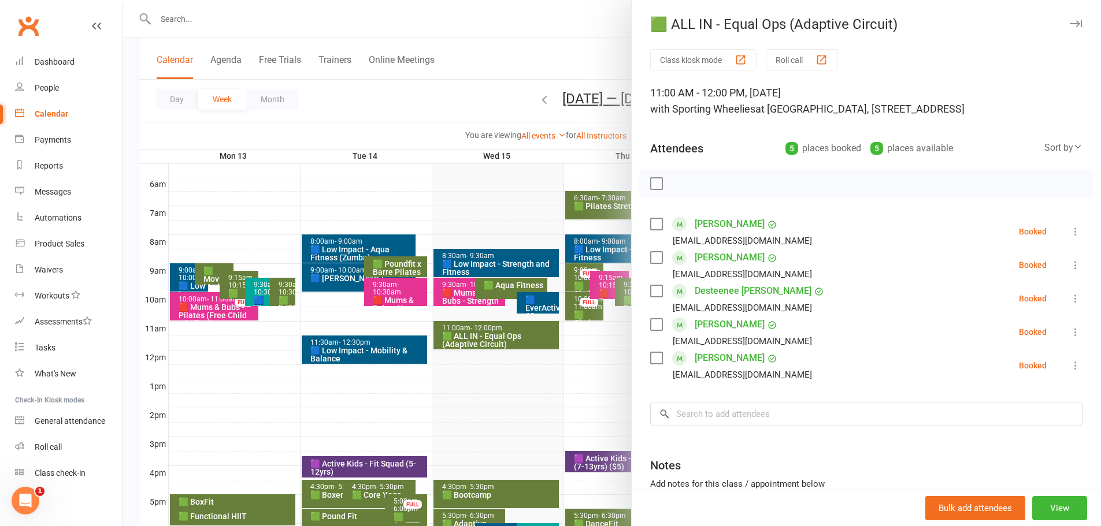
click at [719, 222] on link "[PERSON_NAME]" at bounding box center [730, 224] width 70 height 18
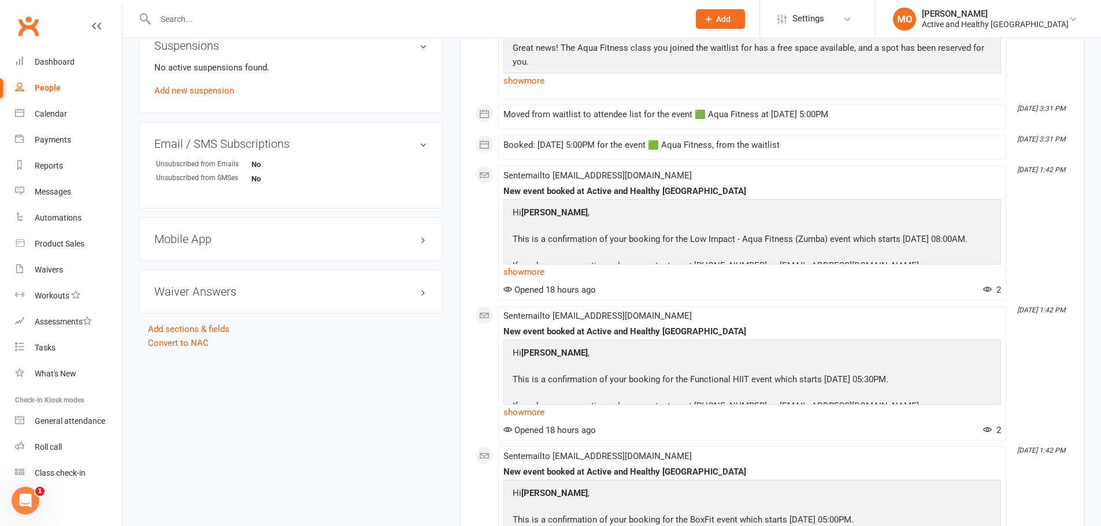
scroll to position [636, 0]
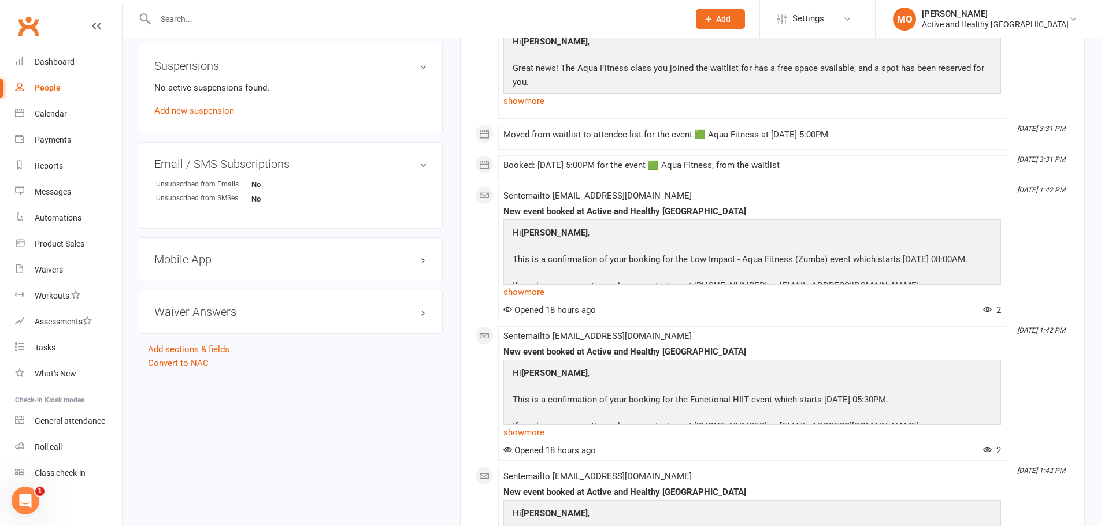
click at [347, 306] on div "Waiver Answers edit" at bounding box center [291, 312] width 304 height 44
click at [152, 306] on div "Waiver Answers edit" at bounding box center [291, 312] width 304 height 44
click at [243, 306] on h3 "Waiver Answers edit" at bounding box center [290, 312] width 273 height 13
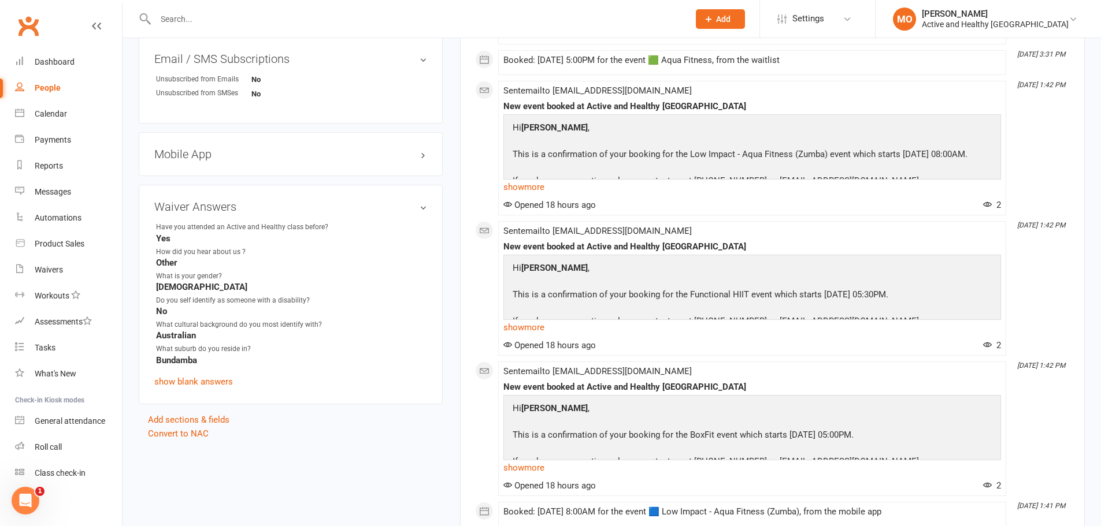
scroll to position [751, 0]
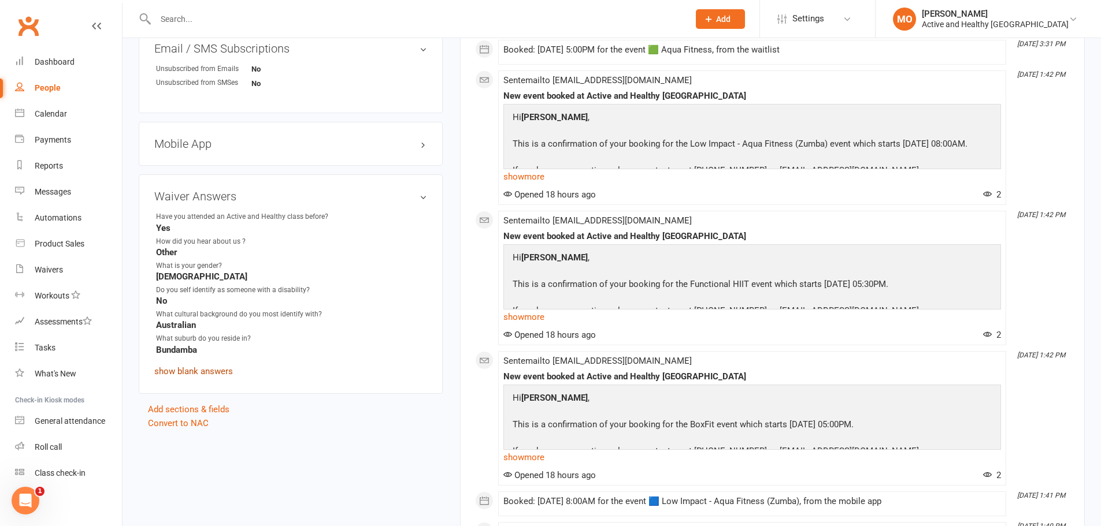
click at [203, 364] on link "show blank answers" at bounding box center [193, 371] width 79 height 10
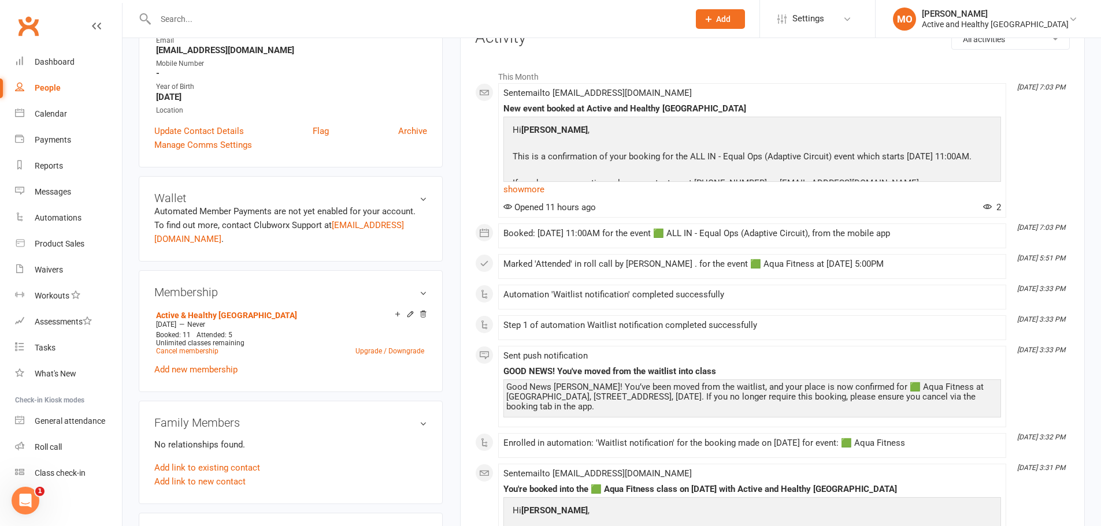
scroll to position [0, 0]
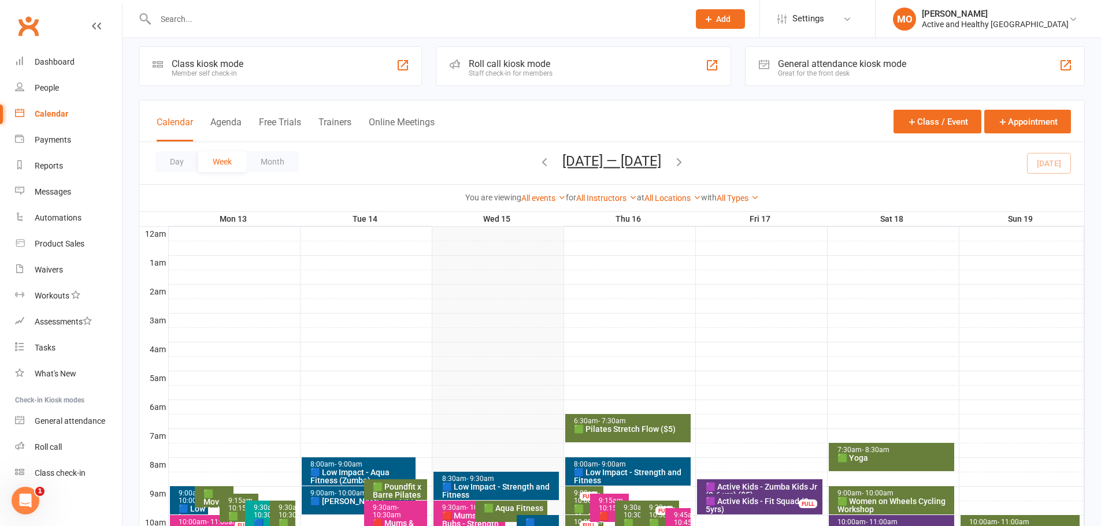
scroll to position [116, 0]
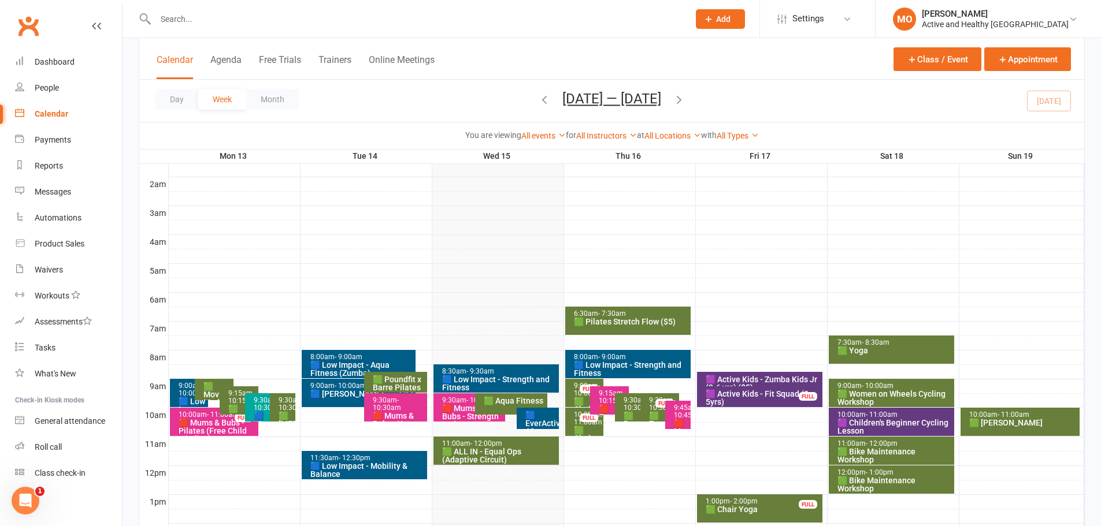
click at [509, 364] on div "🟩 ALL IN - Equal Ops (Adaptive Circuit)" at bounding box center [499, 456] width 115 height 16
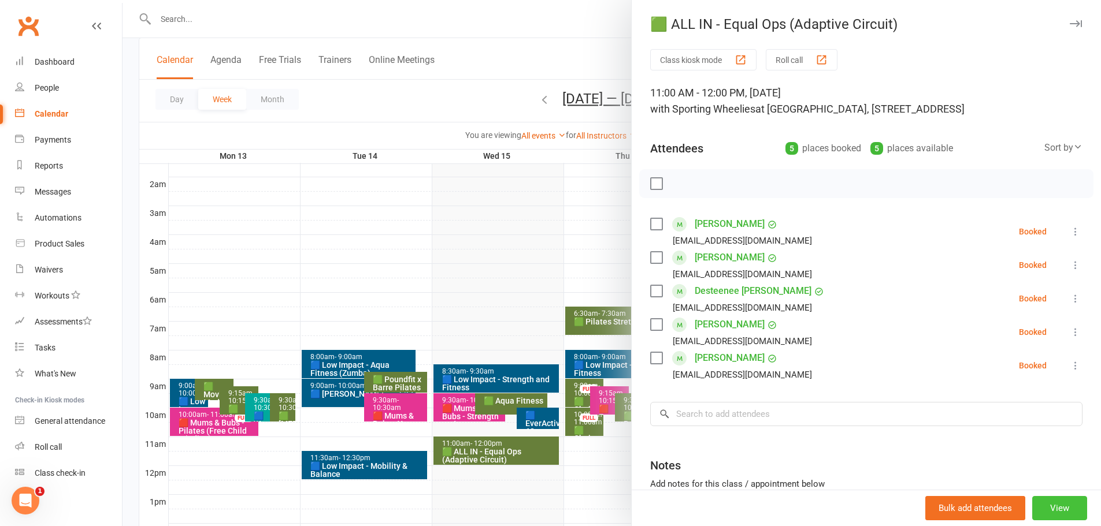
click at [730, 364] on button "View" at bounding box center [1059, 508] width 55 height 24
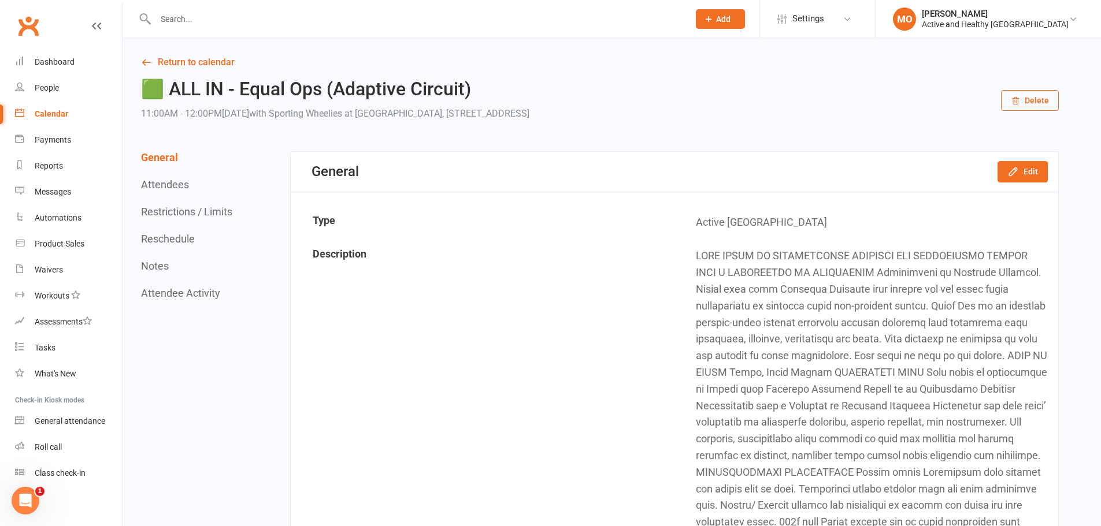
click at [730, 347] on td "[EMAIL_ADDRESS][DOMAIN_NAME] This project has been funded by the Heart Foundati…" at bounding box center [866, 423] width 382 height 366
click at [57, 51] on link "Dashboard" at bounding box center [68, 59] width 107 height 26
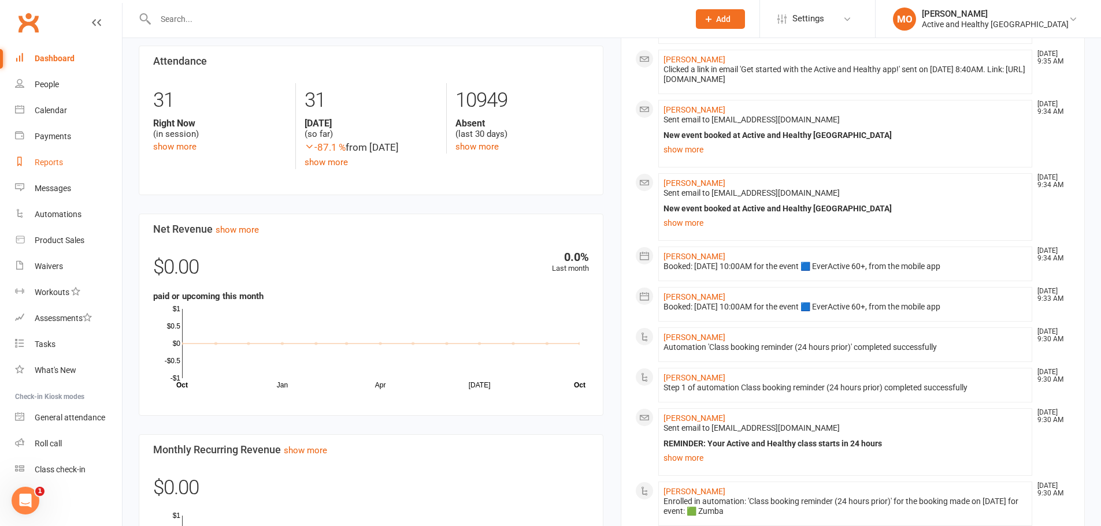
scroll to position [578, 0]
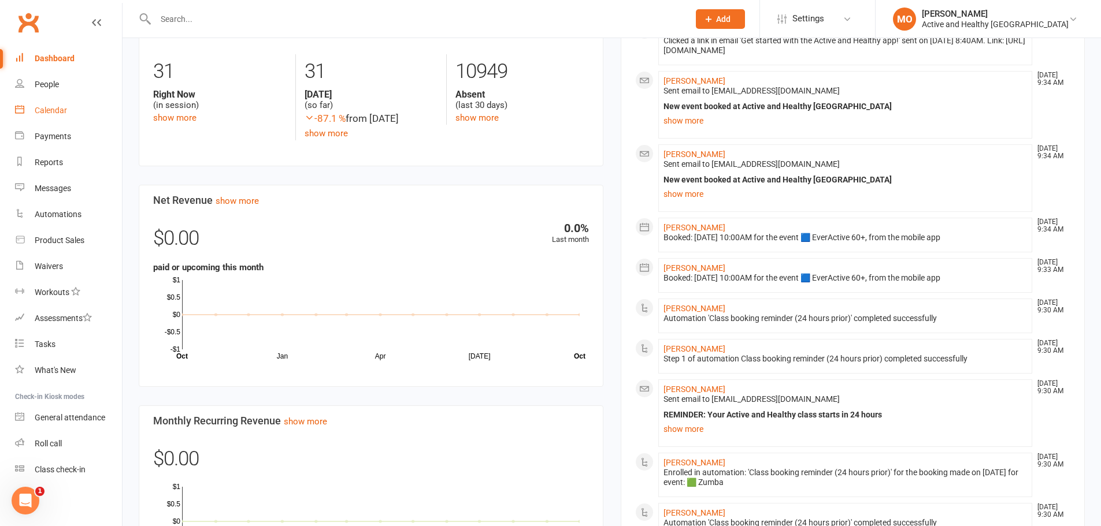
click at [50, 112] on div "Calendar" at bounding box center [51, 110] width 32 height 9
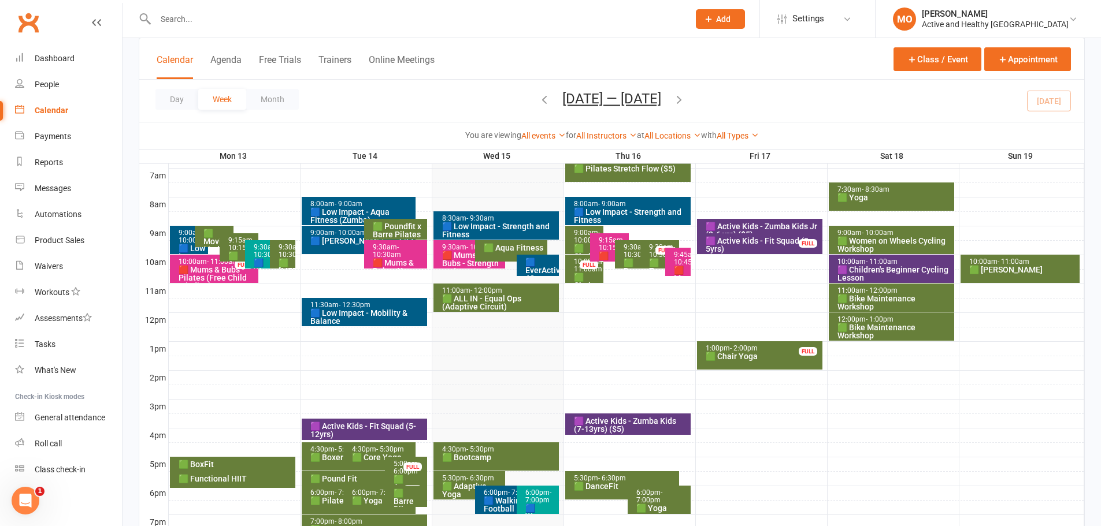
scroll to position [289, 0]
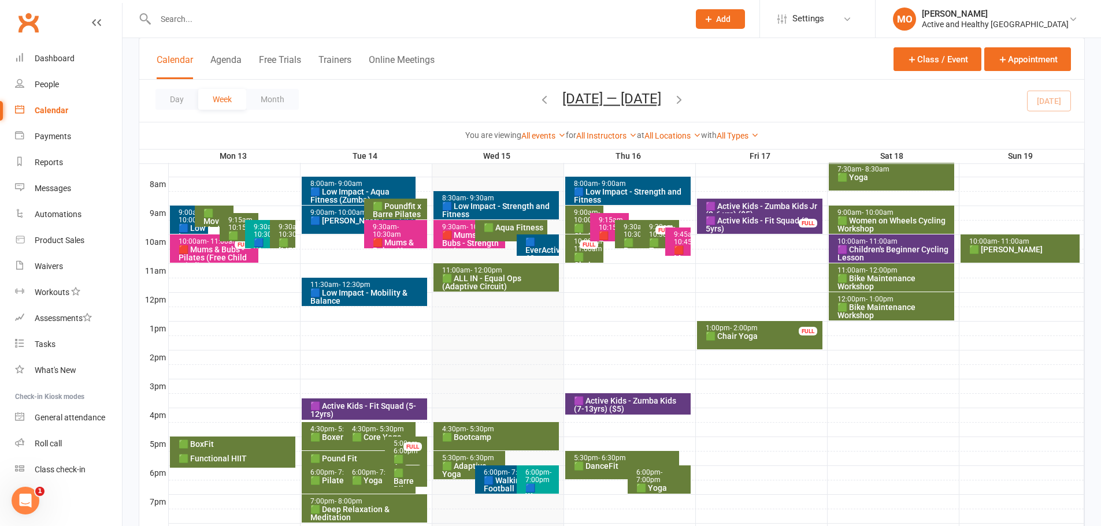
click at [503, 192] on div "8:30am - 9:30am 🟦 Low Impact - Strength and Fitness" at bounding box center [495, 205] width 125 height 28
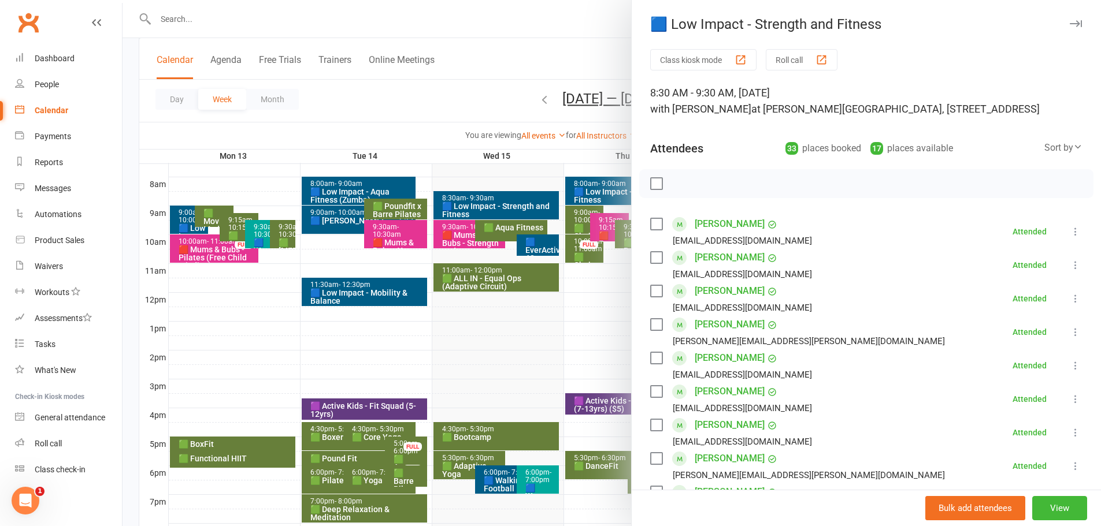
click at [489, 332] on div at bounding box center [612, 263] width 978 height 526
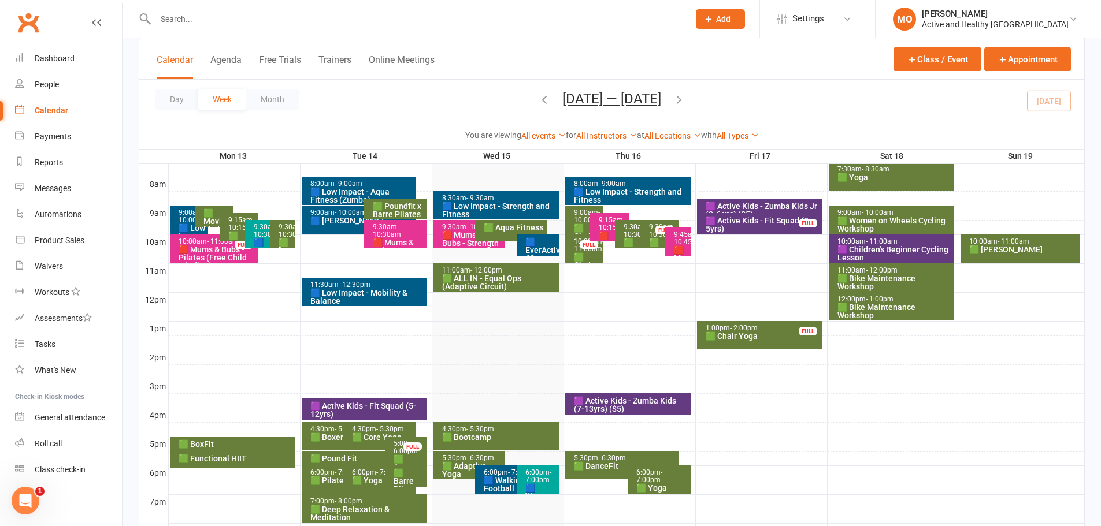
click at [524, 364] on div "🟩 Bootcamp" at bounding box center [499, 437] width 115 height 8
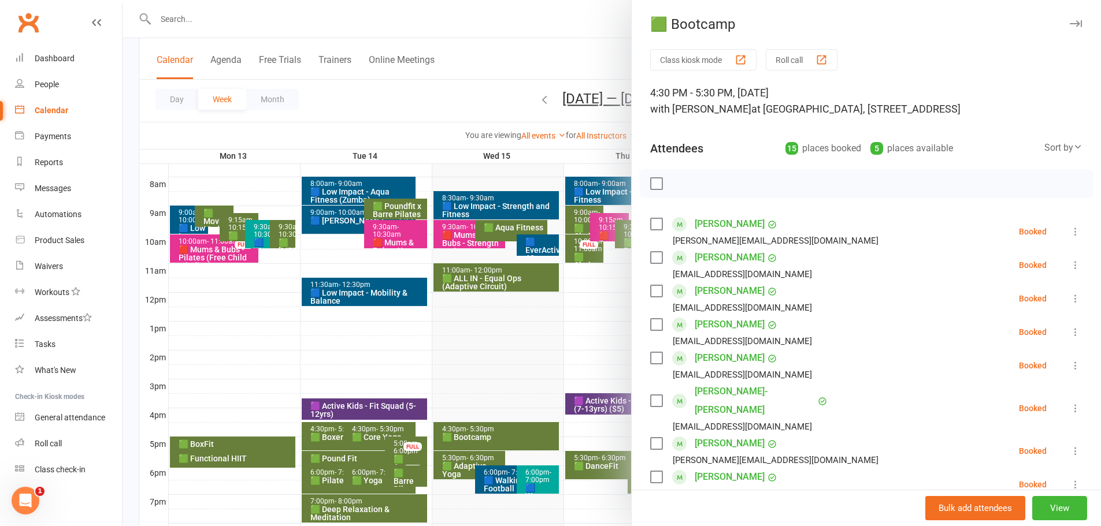
click at [512, 310] on div at bounding box center [612, 263] width 978 height 526
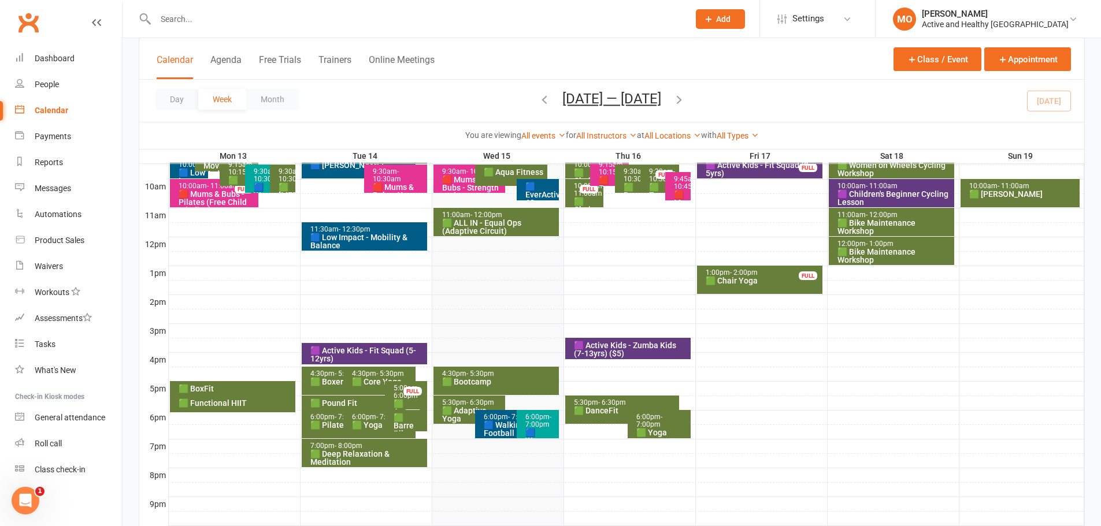
scroll to position [405, 0]
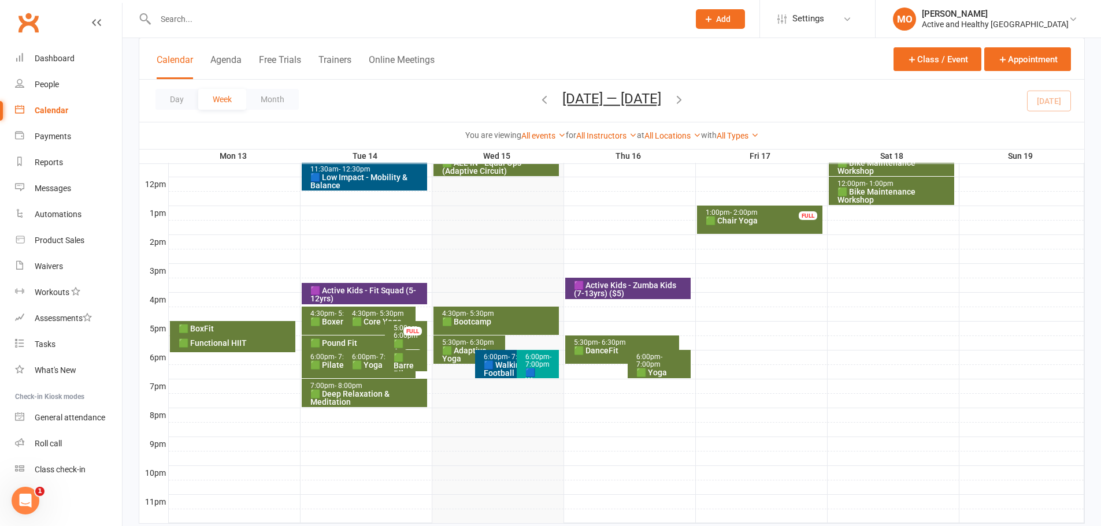
click at [350, 364] on div "🟩 Deep Relaxation & Meditation" at bounding box center [367, 398] width 115 height 16
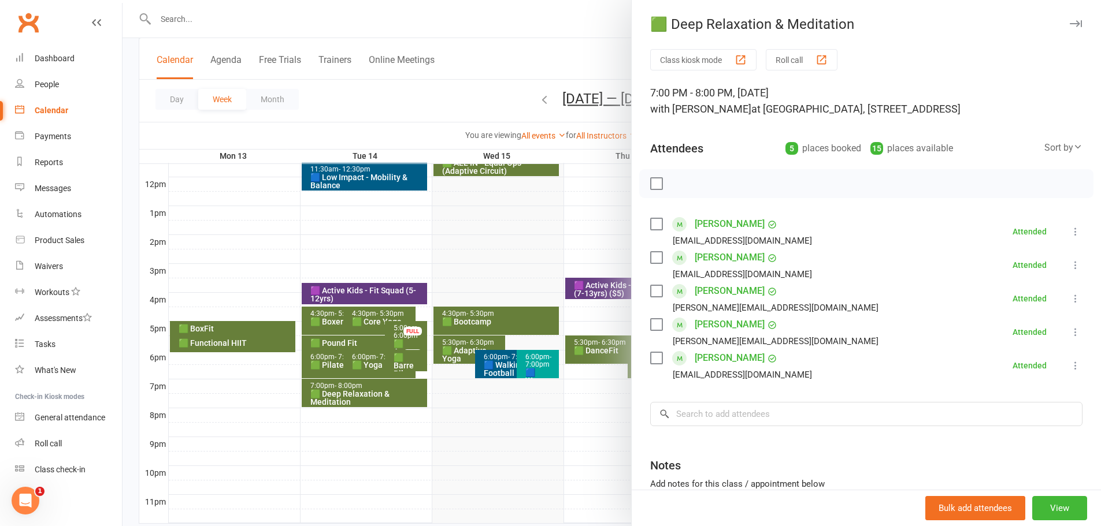
click at [368, 364] on div at bounding box center [612, 263] width 978 height 526
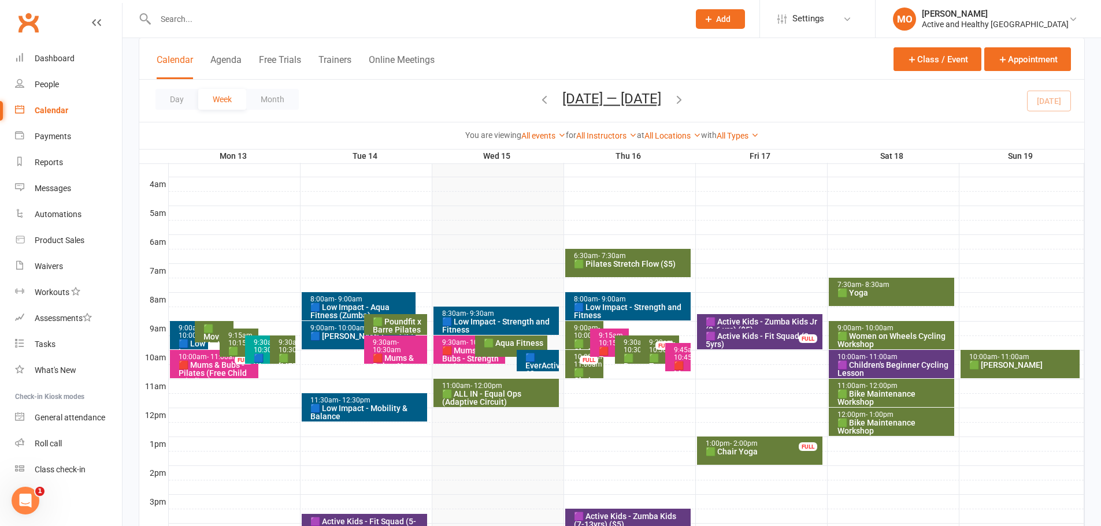
scroll to position [347, 0]
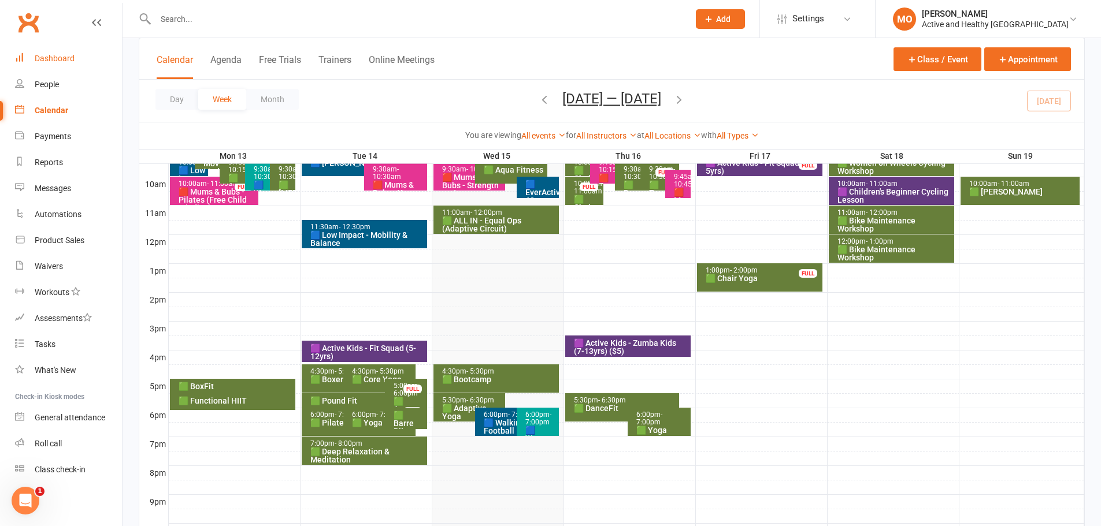
click at [36, 59] on div "Dashboard" at bounding box center [55, 58] width 40 height 9
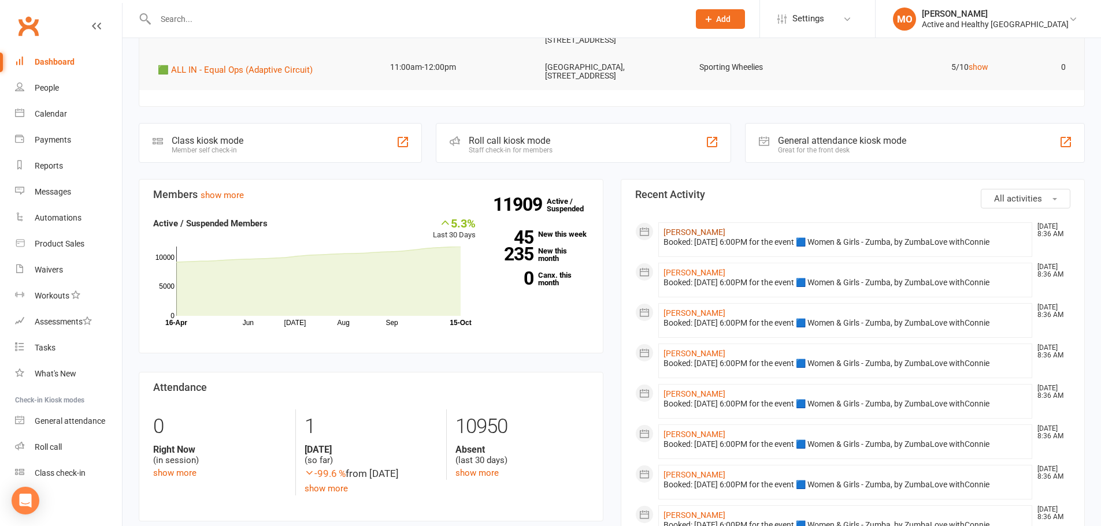
click at [697, 228] on link "Marly Oxspring" at bounding box center [694, 232] width 62 height 9
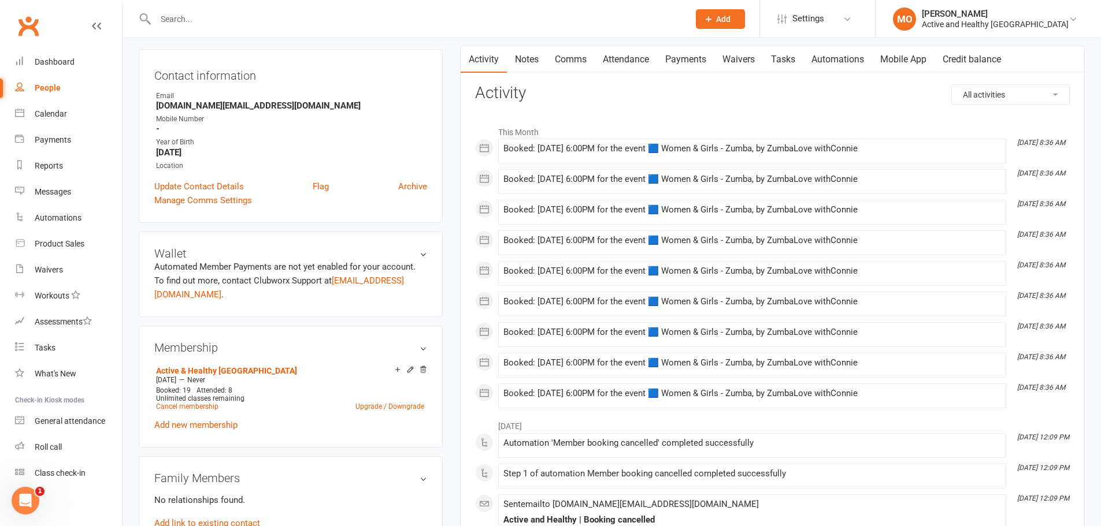
scroll to position [116, 0]
